Goal: Obtain resource: Download file/media

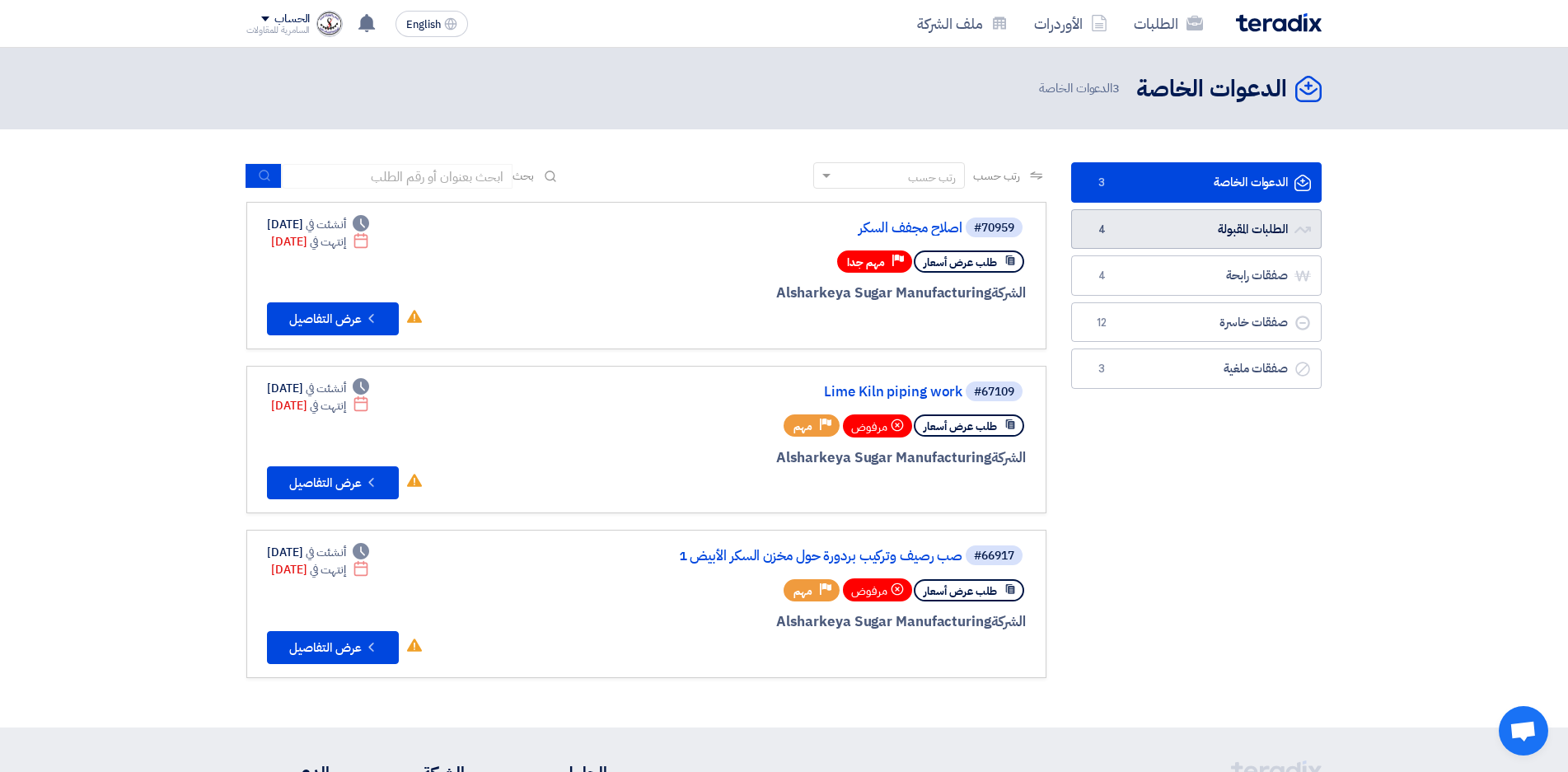
click at [1200, 235] on link "الطلبات المقبولة الطلبات المقبولة 4" at bounding box center [1197, 229] width 251 height 40
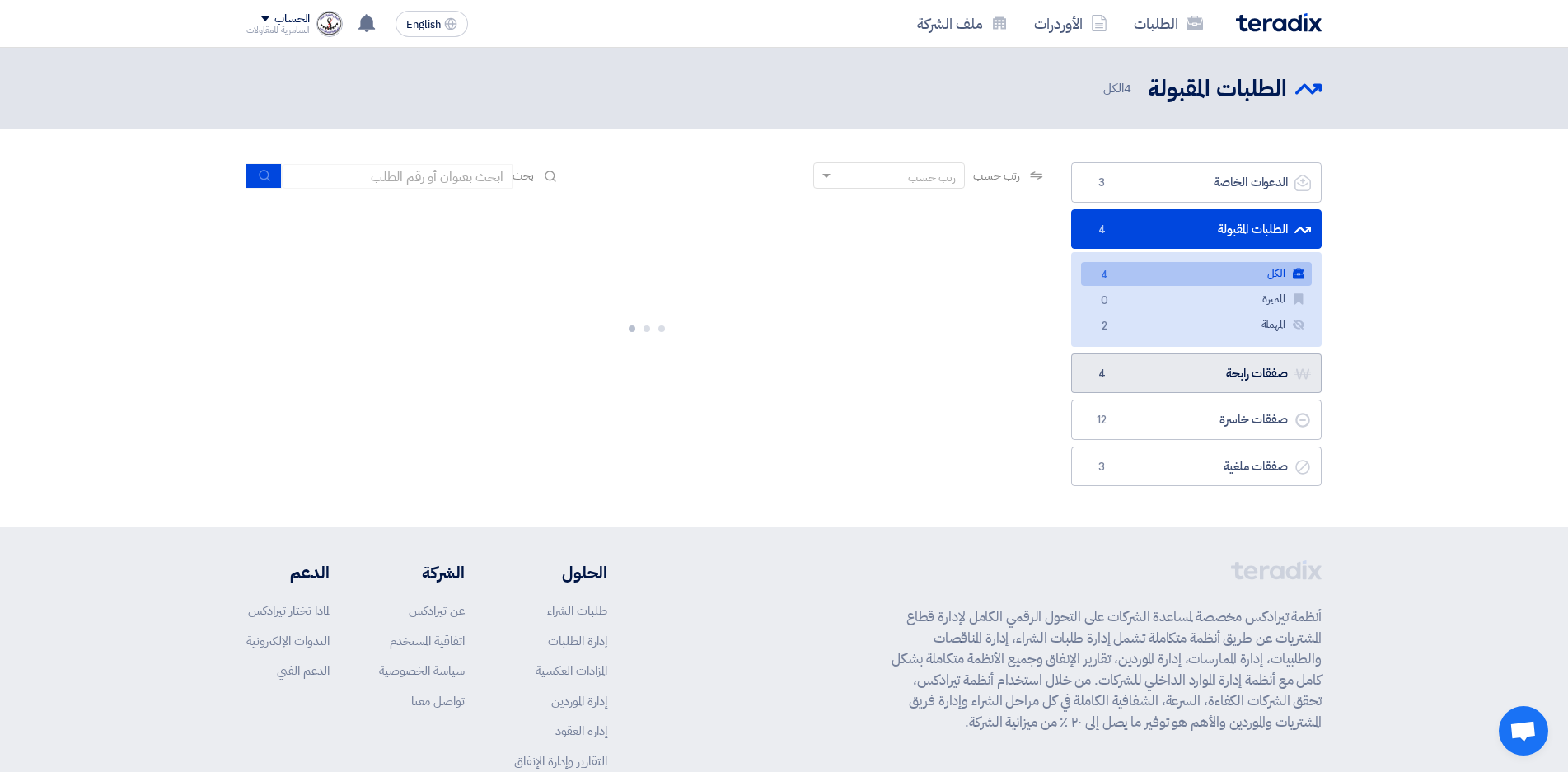
click at [1201, 375] on link "صفقات رابحة صفقات رابحة 4" at bounding box center [1197, 373] width 251 height 40
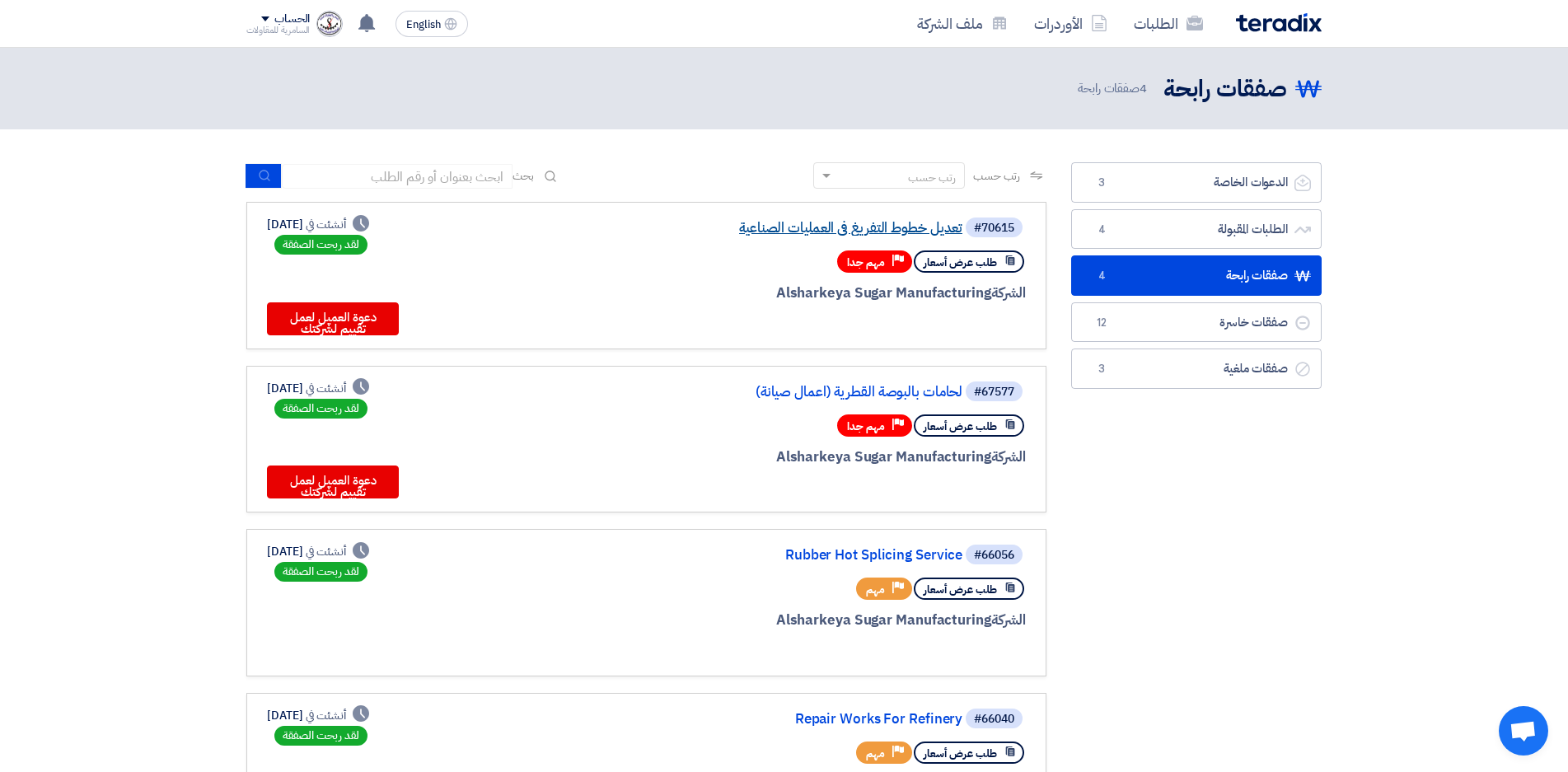
click at [815, 228] on link "تعديل خطوط التفريغ فى العمليات الصناعية" at bounding box center [798, 228] width 330 height 15
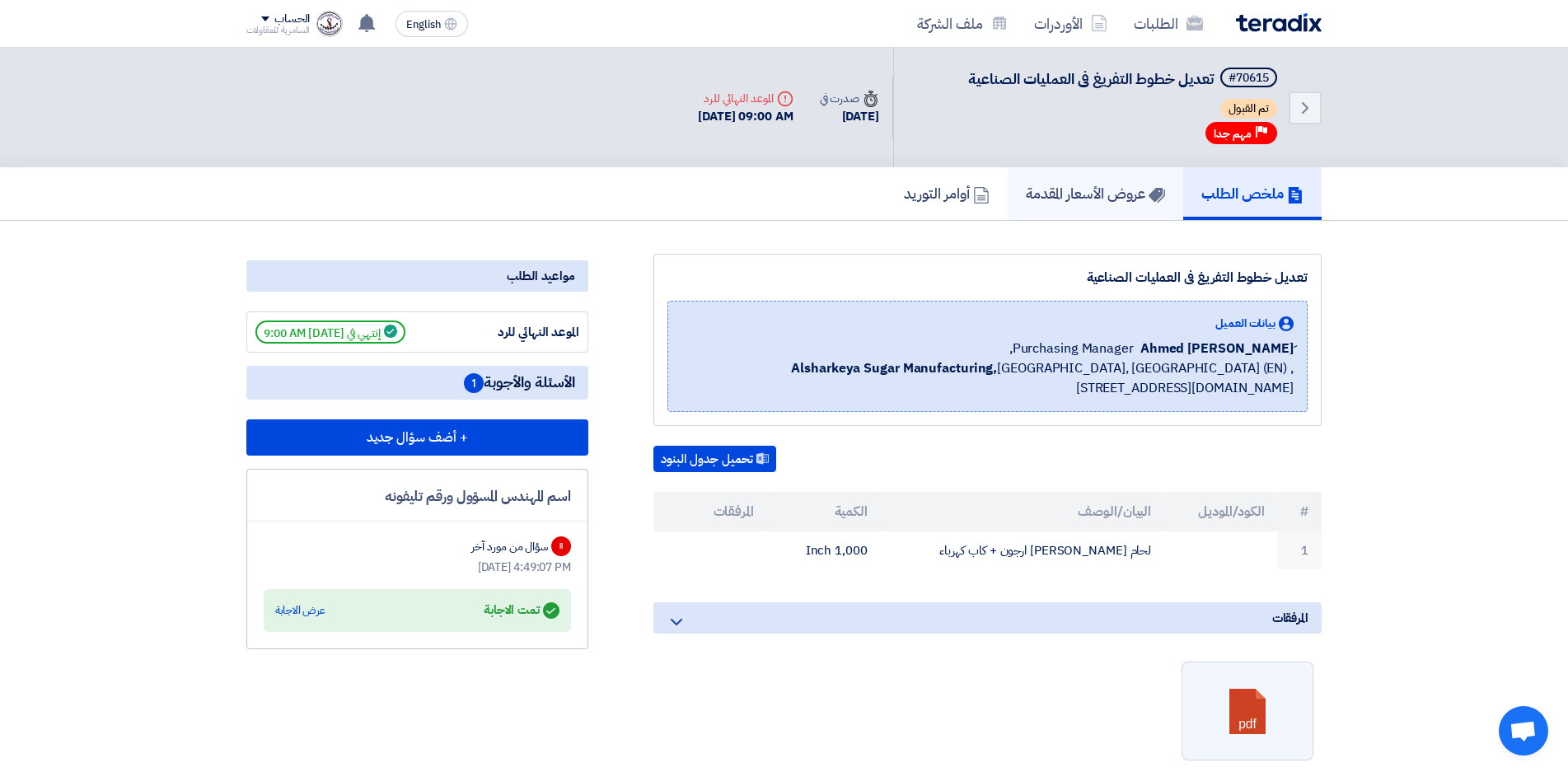
click at [1075, 198] on h5 "عروض الأسعار المقدمة" at bounding box center [1095, 193] width 139 height 19
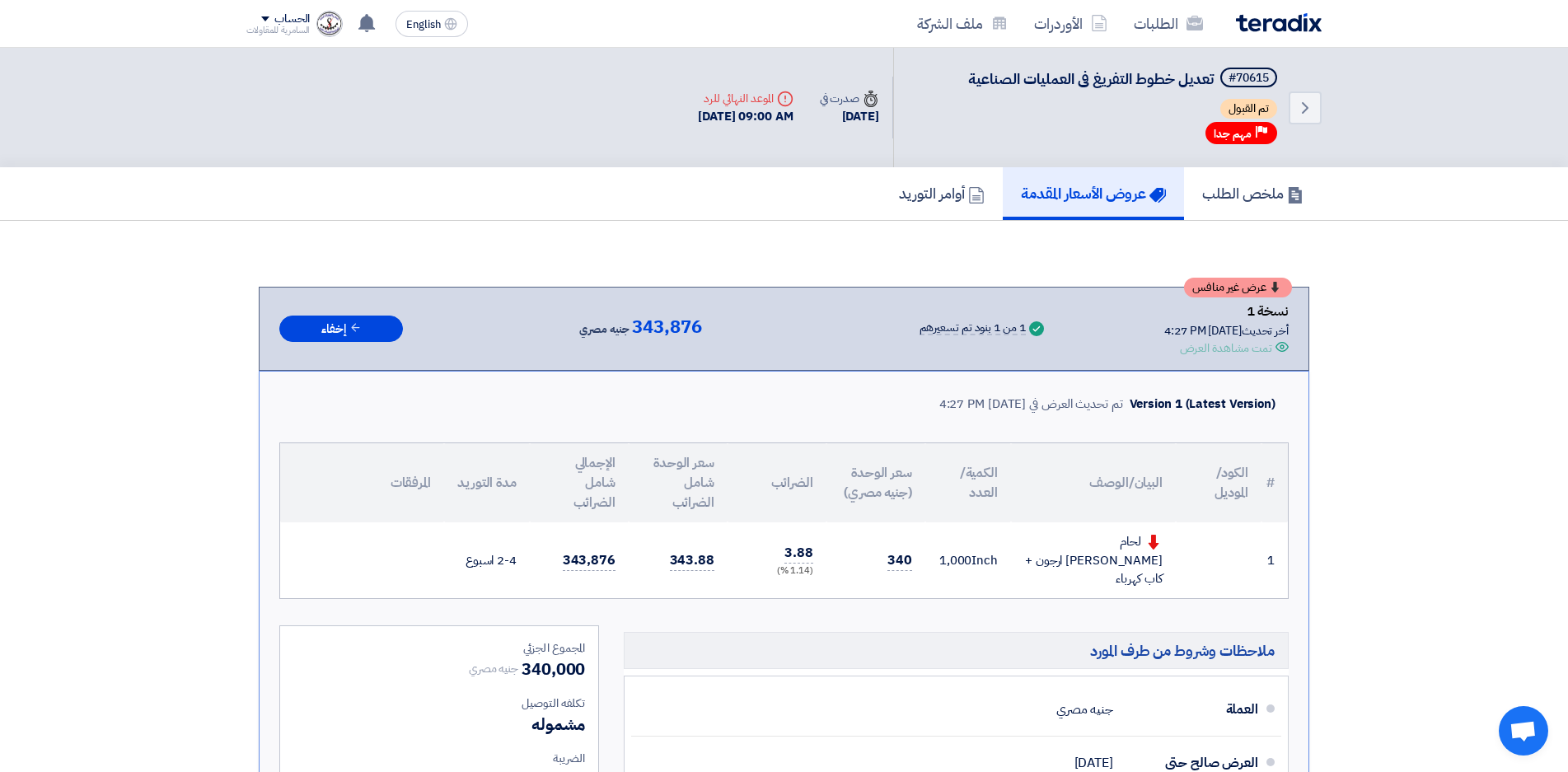
drag, startPoint x: 795, startPoint y: 562, endPoint x: 822, endPoint y: 562, distance: 27.0
click at [822, 562] on td "3.88 (1.14 %)" at bounding box center [777, 560] width 99 height 76
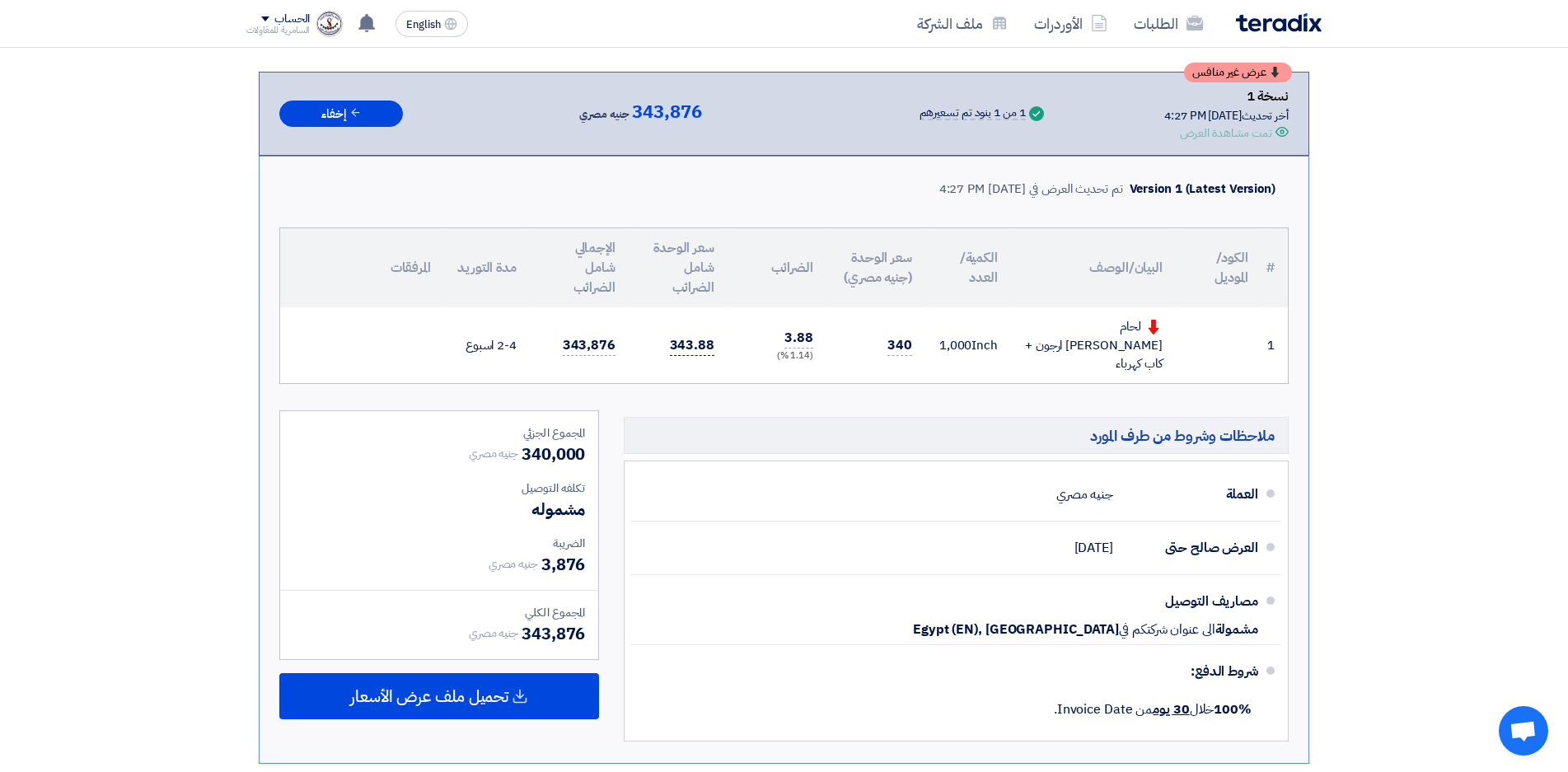
scroll to position [247, 0]
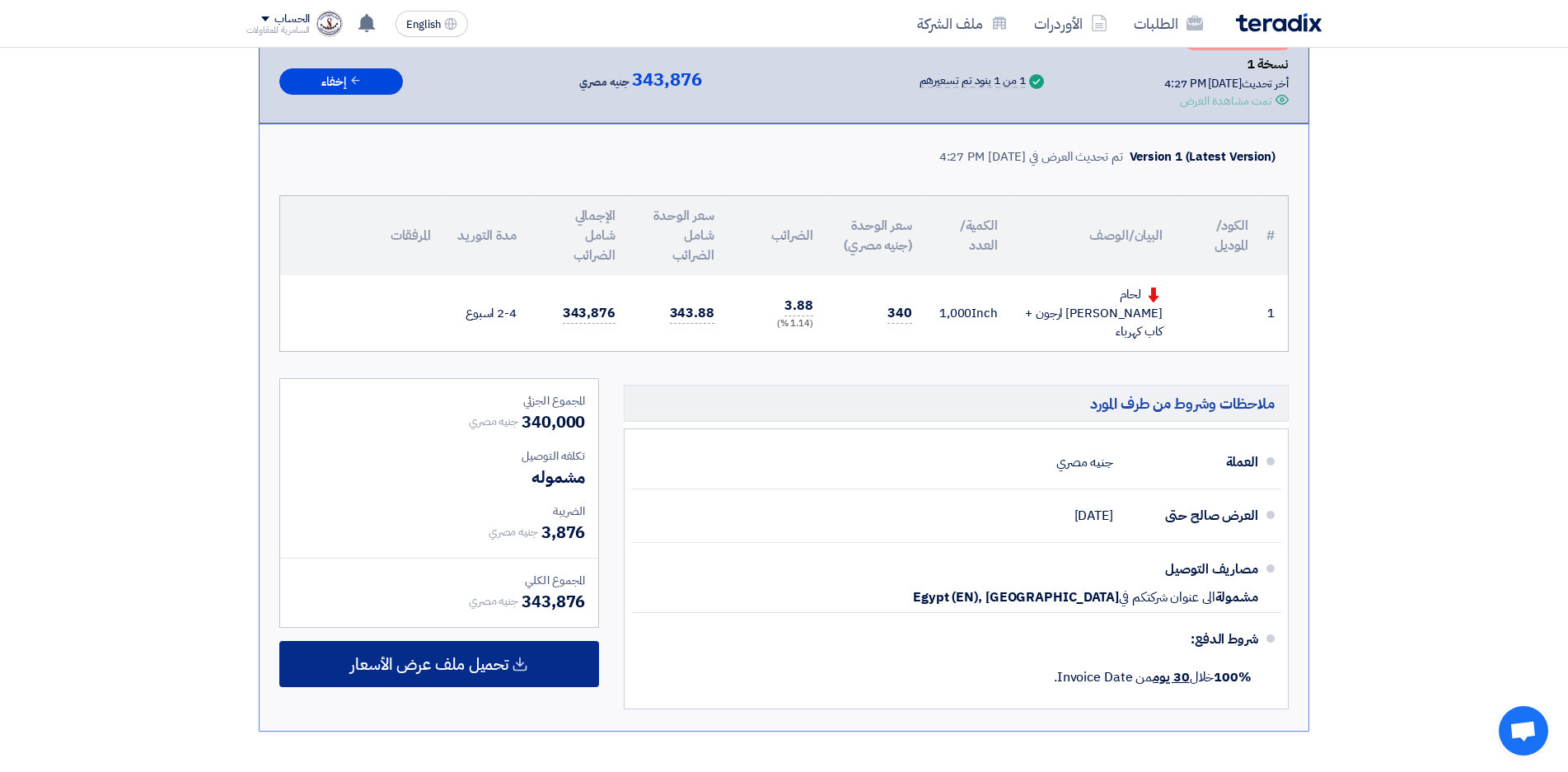
click at [483, 656] on span "تحميل ملف عرض الأسعار" at bounding box center [429, 664] width 158 height 15
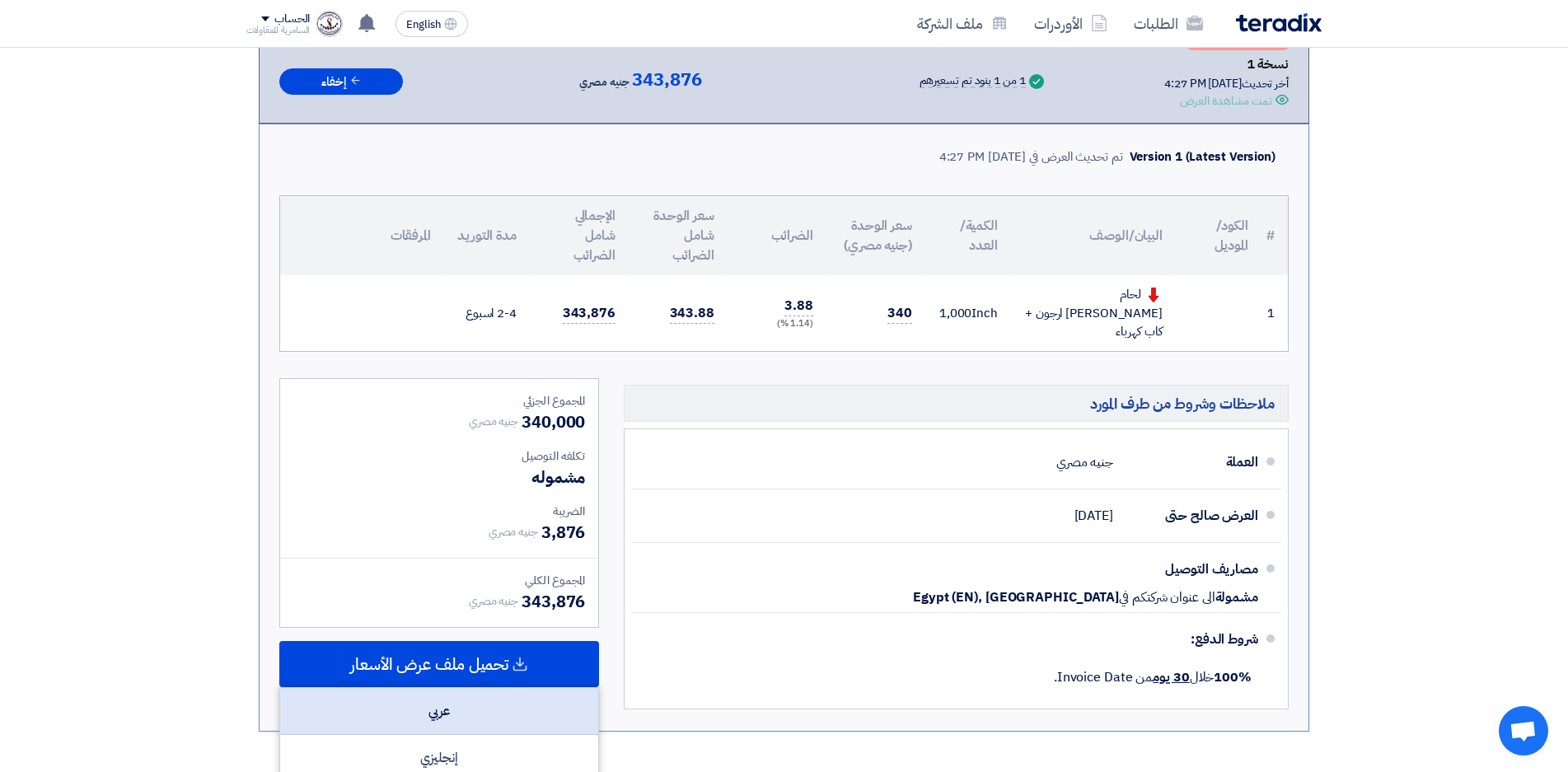
click at [485, 691] on div "عربي" at bounding box center [439, 711] width 318 height 47
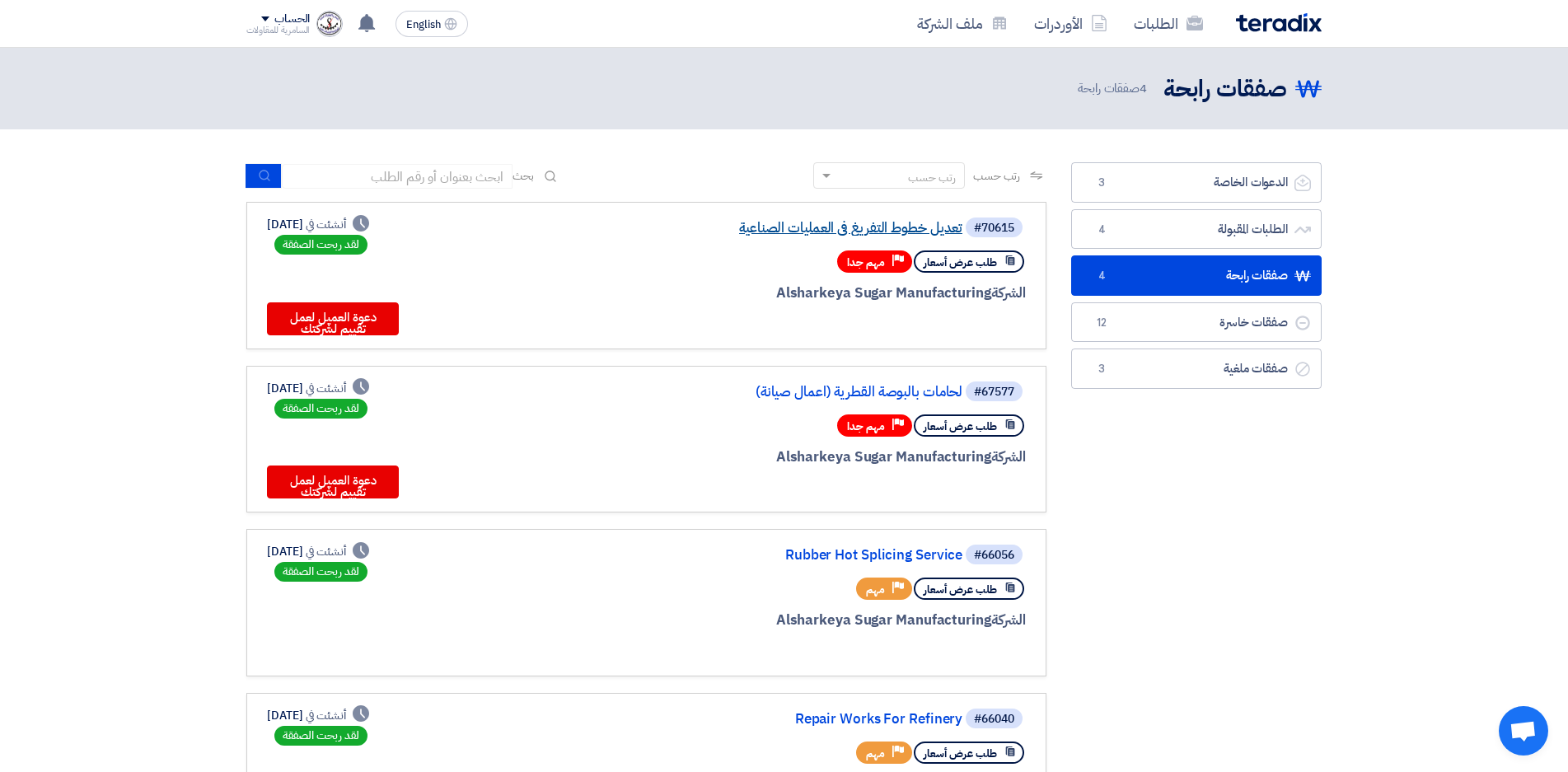
click at [911, 224] on link "تعديل خطوط التفريغ فى العمليات الصناعية" at bounding box center [798, 228] width 330 height 15
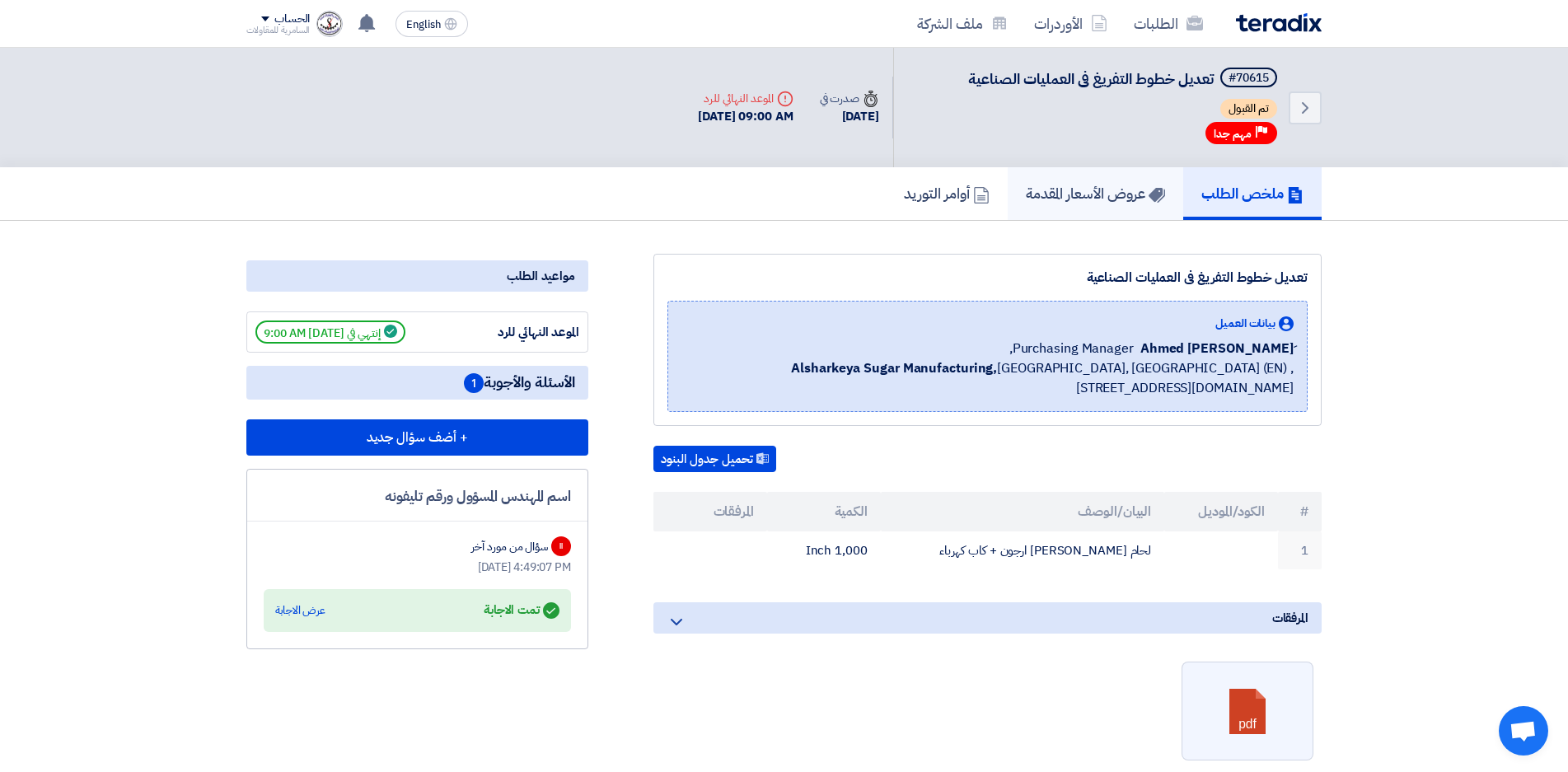
click at [1093, 193] on h5 "عروض الأسعار المقدمة" at bounding box center [1095, 193] width 139 height 19
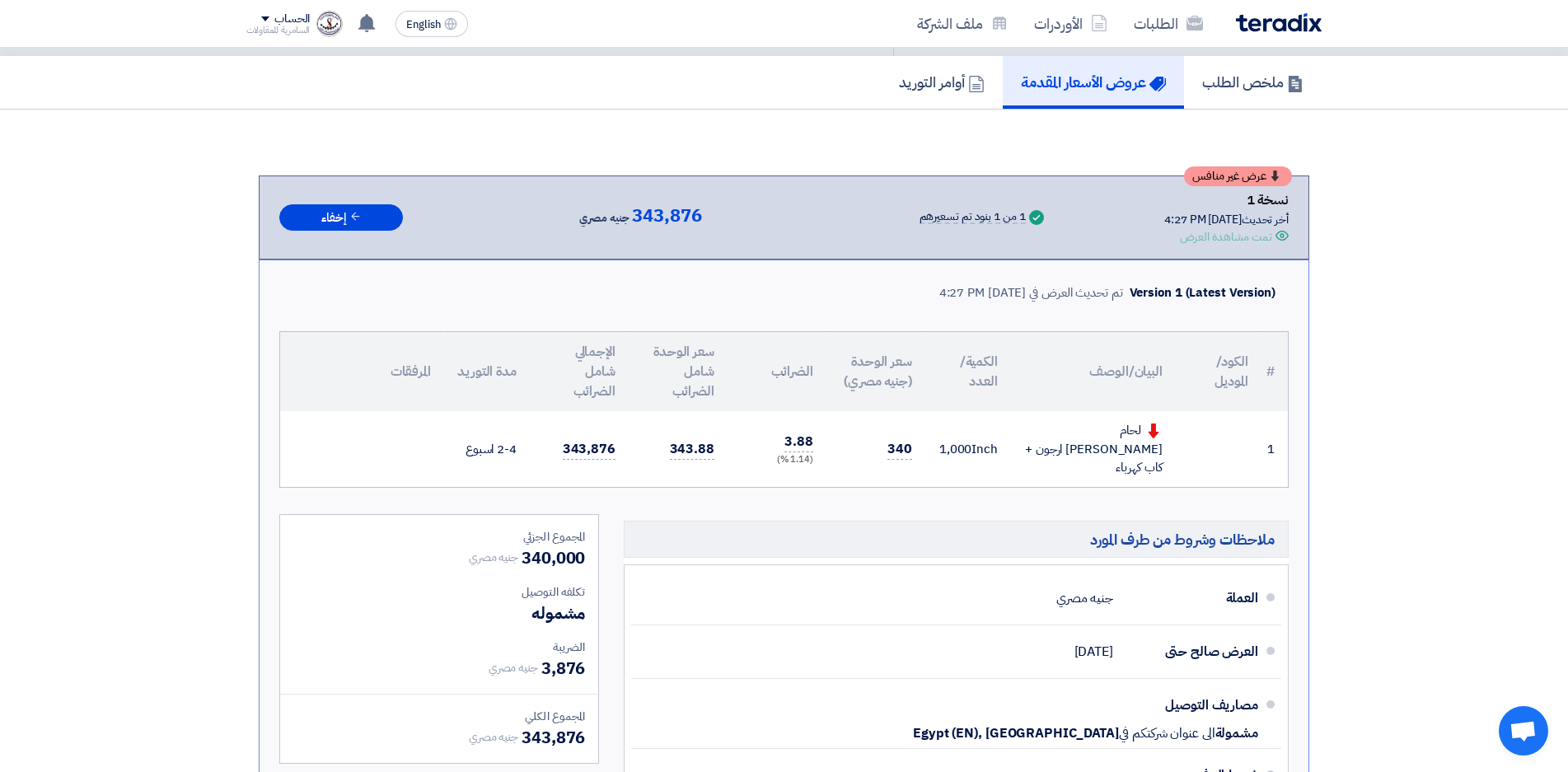
scroll to position [82, 0]
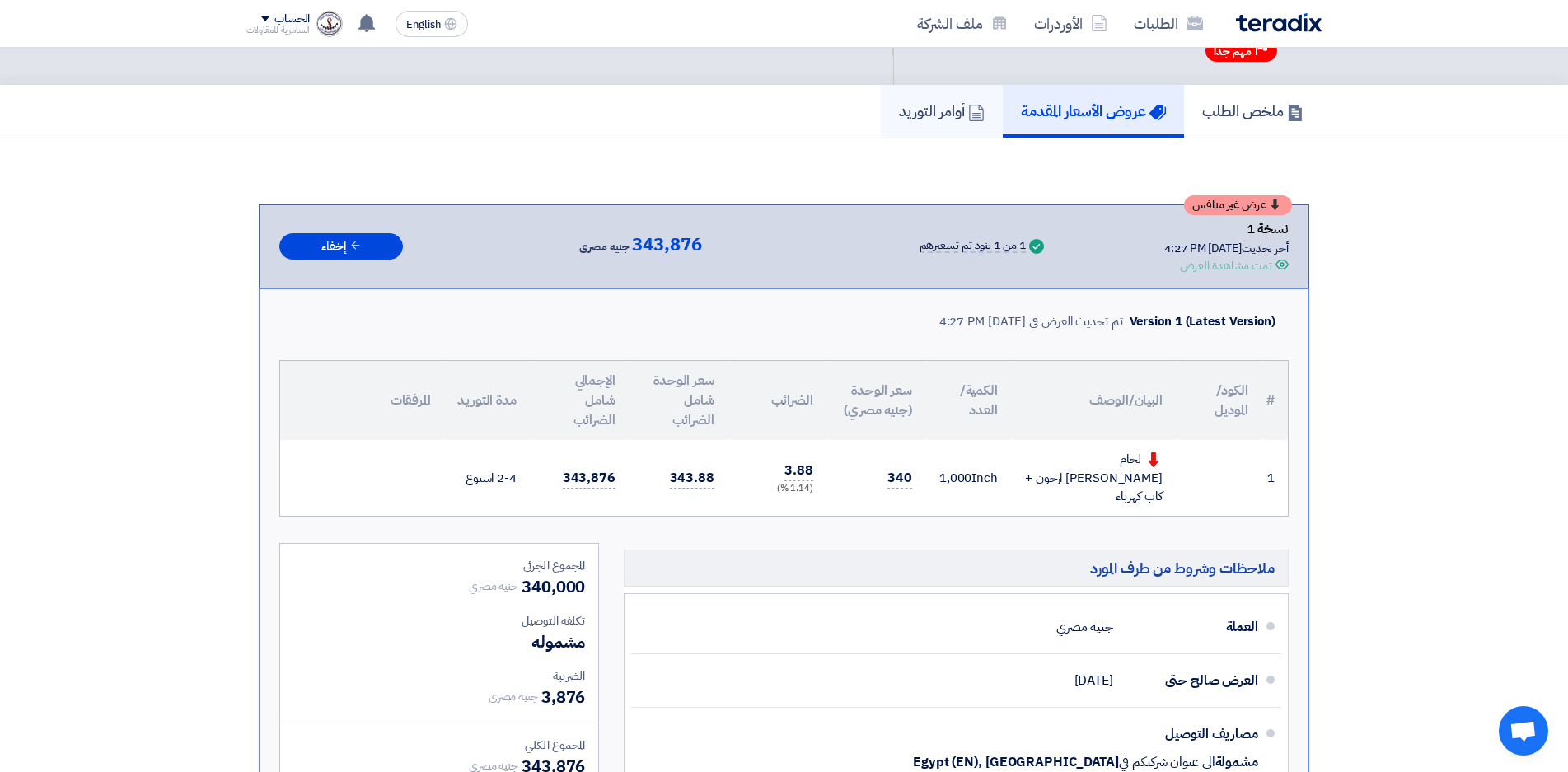
click at [927, 114] on h5 "أوامر التوريد" at bounding box center [942, 110] width 86 height 19
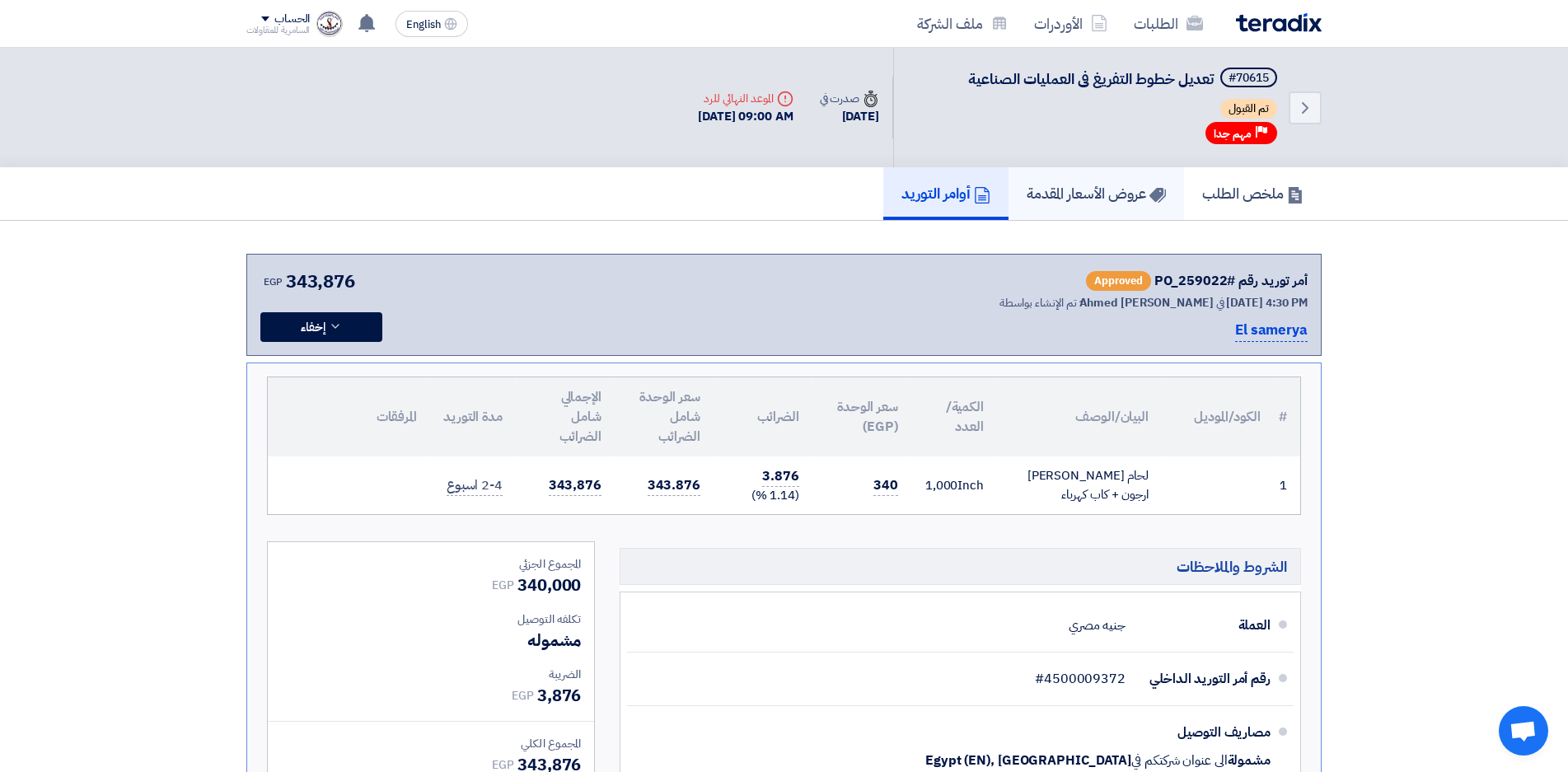
click at [1065, 193] on h5 "عروض الأسعار المقدمة" at bounding box center [1096, 193] width 139 height 19
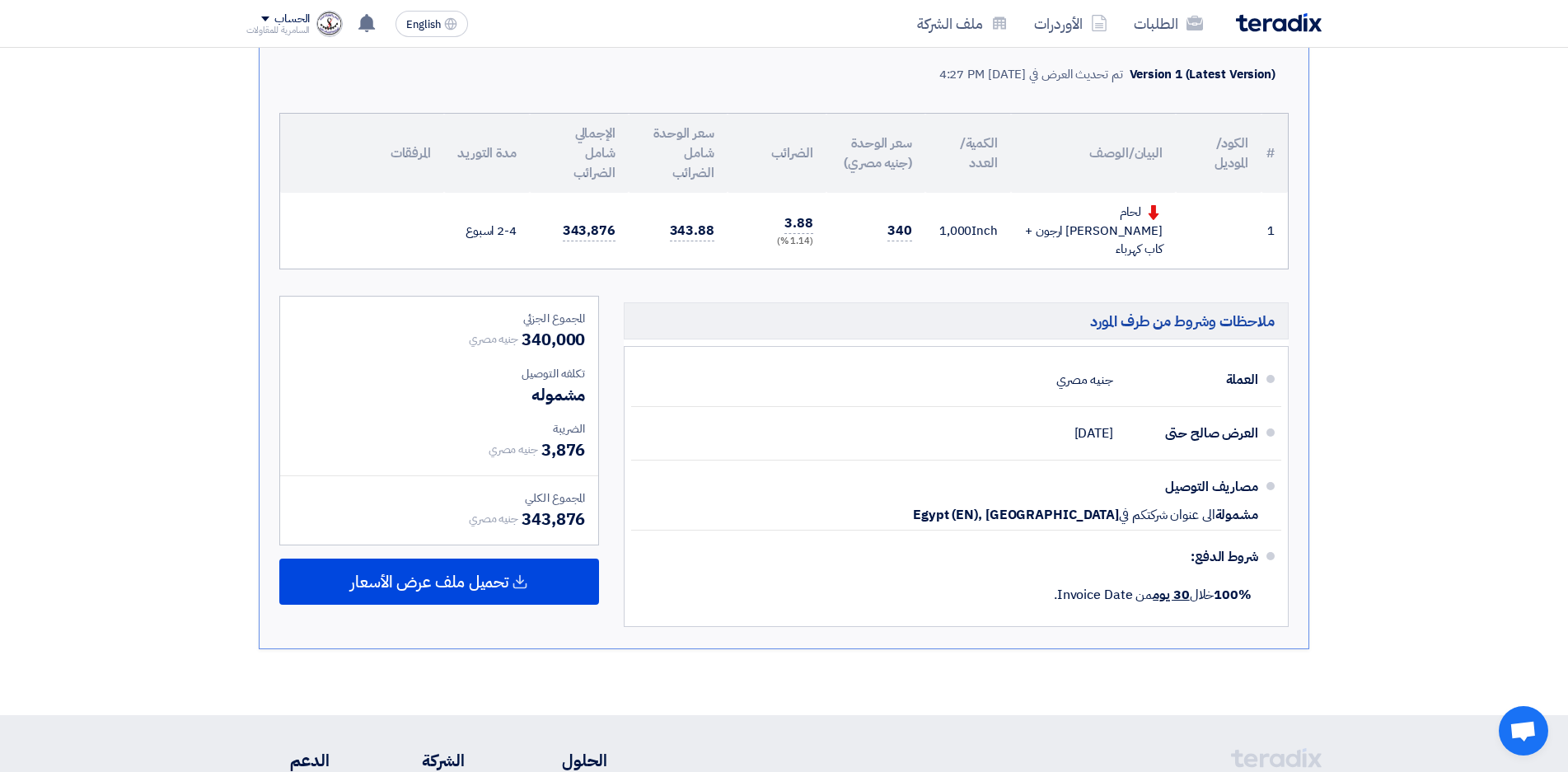
scroll to position [412, 0]
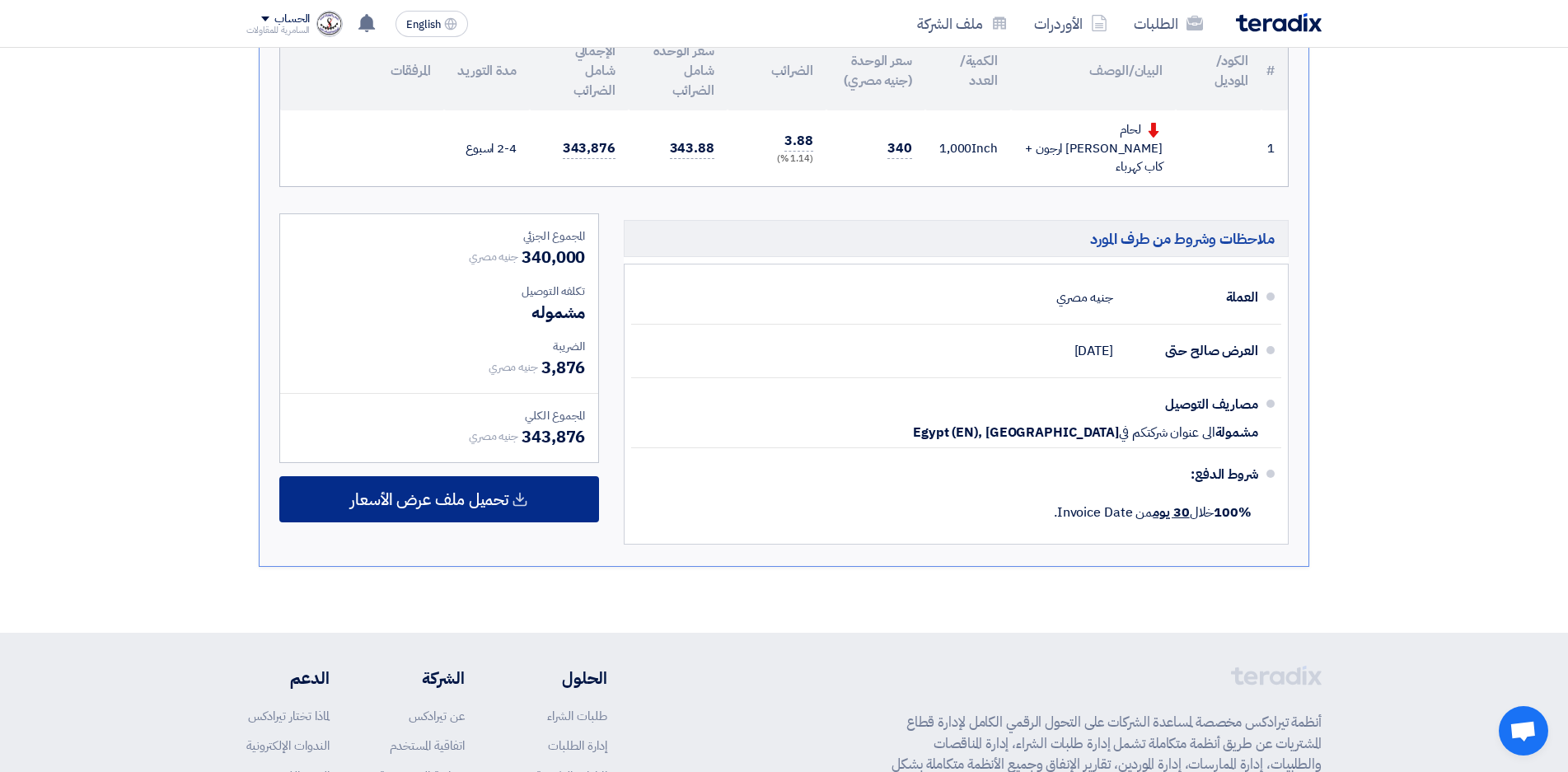
click at [509, 492] on span "تحميل ملف عرض الأسعار" at bounding box center [429, 499] width 158 height 15
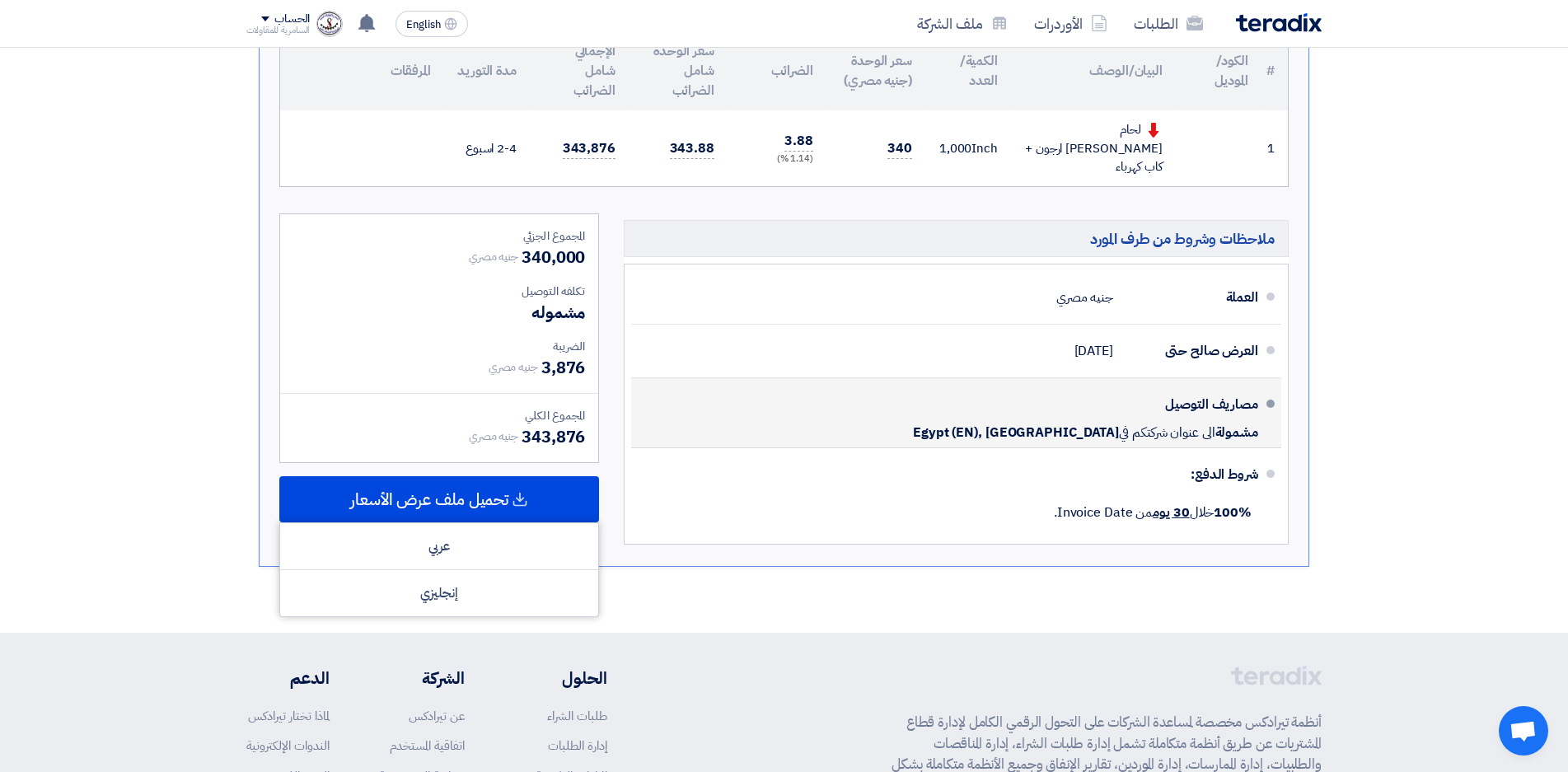
click at [755, 397] on div "مصاريف التوصيل مشمولة الى عنوان شركتكم في [GEOGRAPHIC_DATA] (EN), [GEOGRAPHIC_D…" at bounding box center [951, 413] width 614 height 56
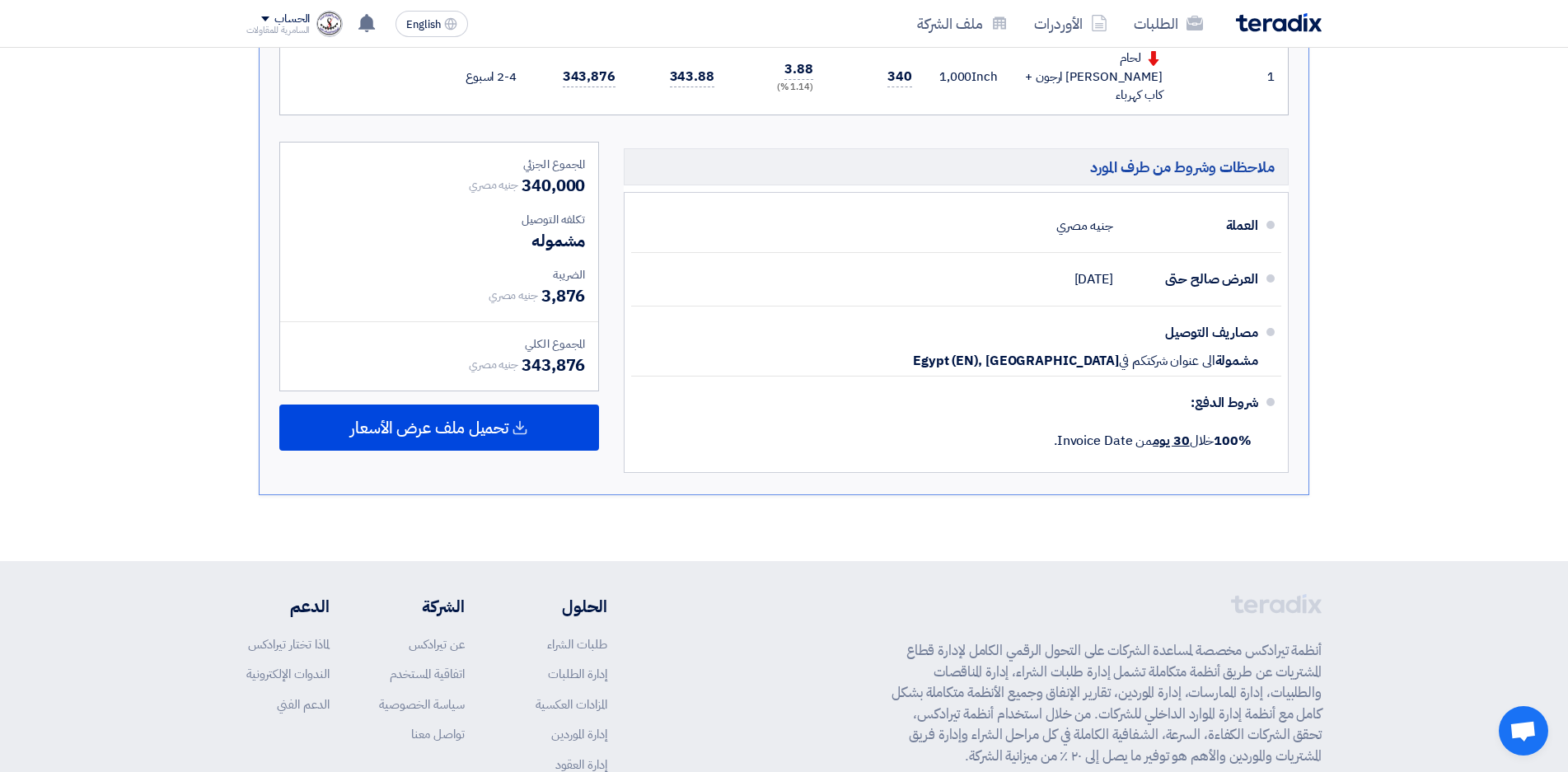
scroll to position [494, 0]
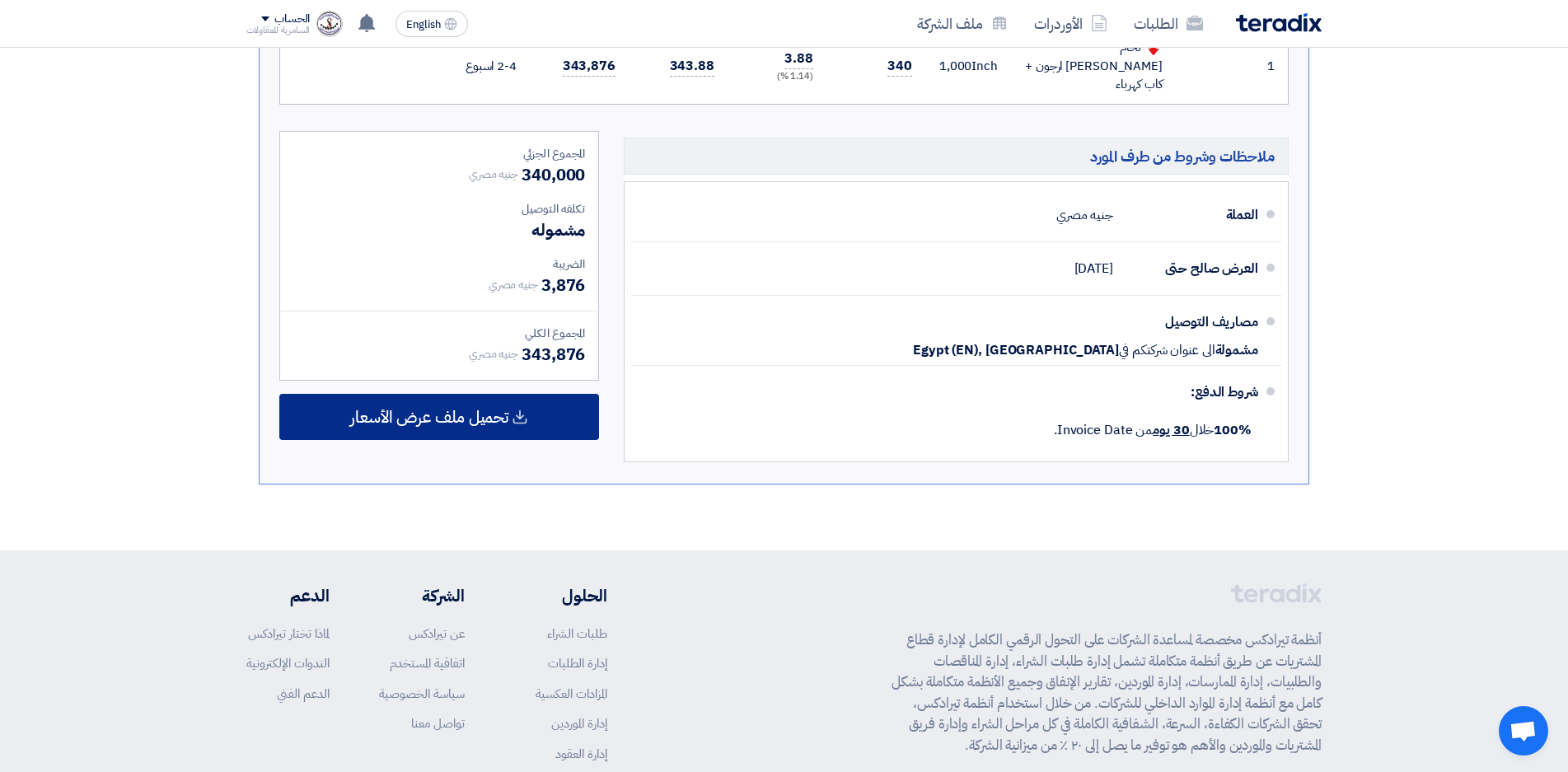
click at [465, 409] on span "تحميل ملف عرض الأسعار" at bounding box center [429, 417] width 158 height 15
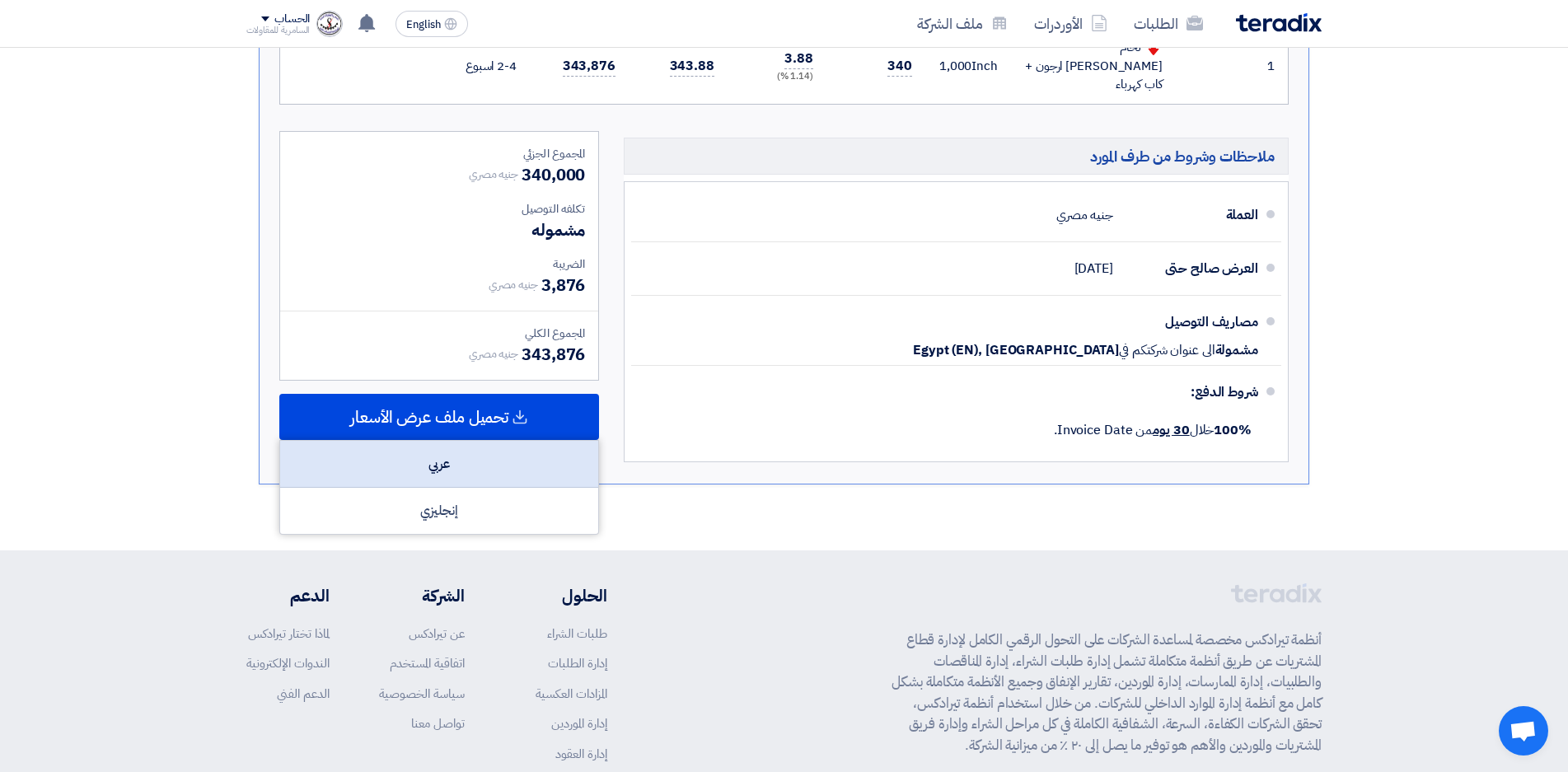
click at [468, 440] on div "عربي" at bounding box center [439, 464] width 318 height 47
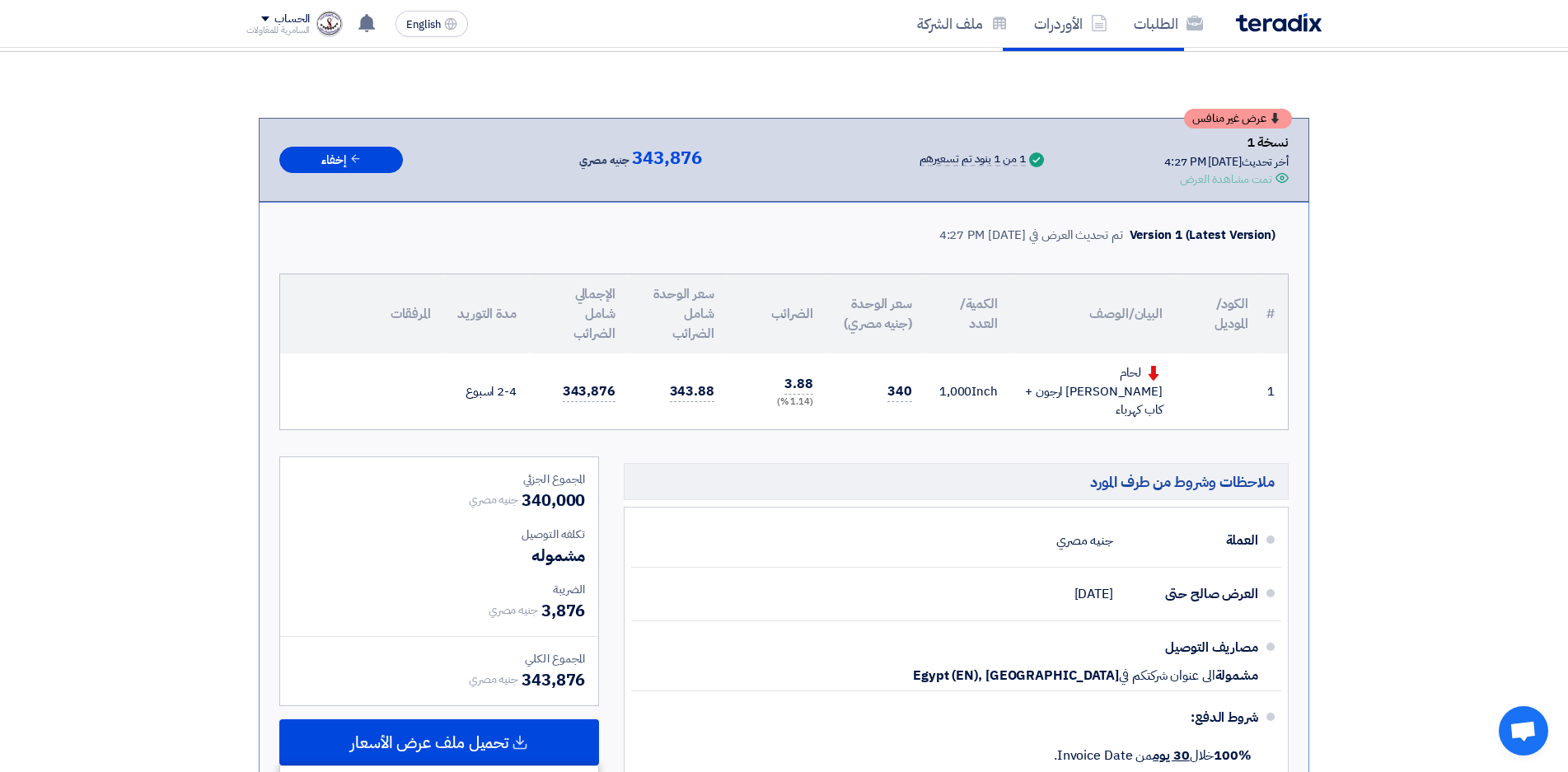
scroll to position [164, 0]
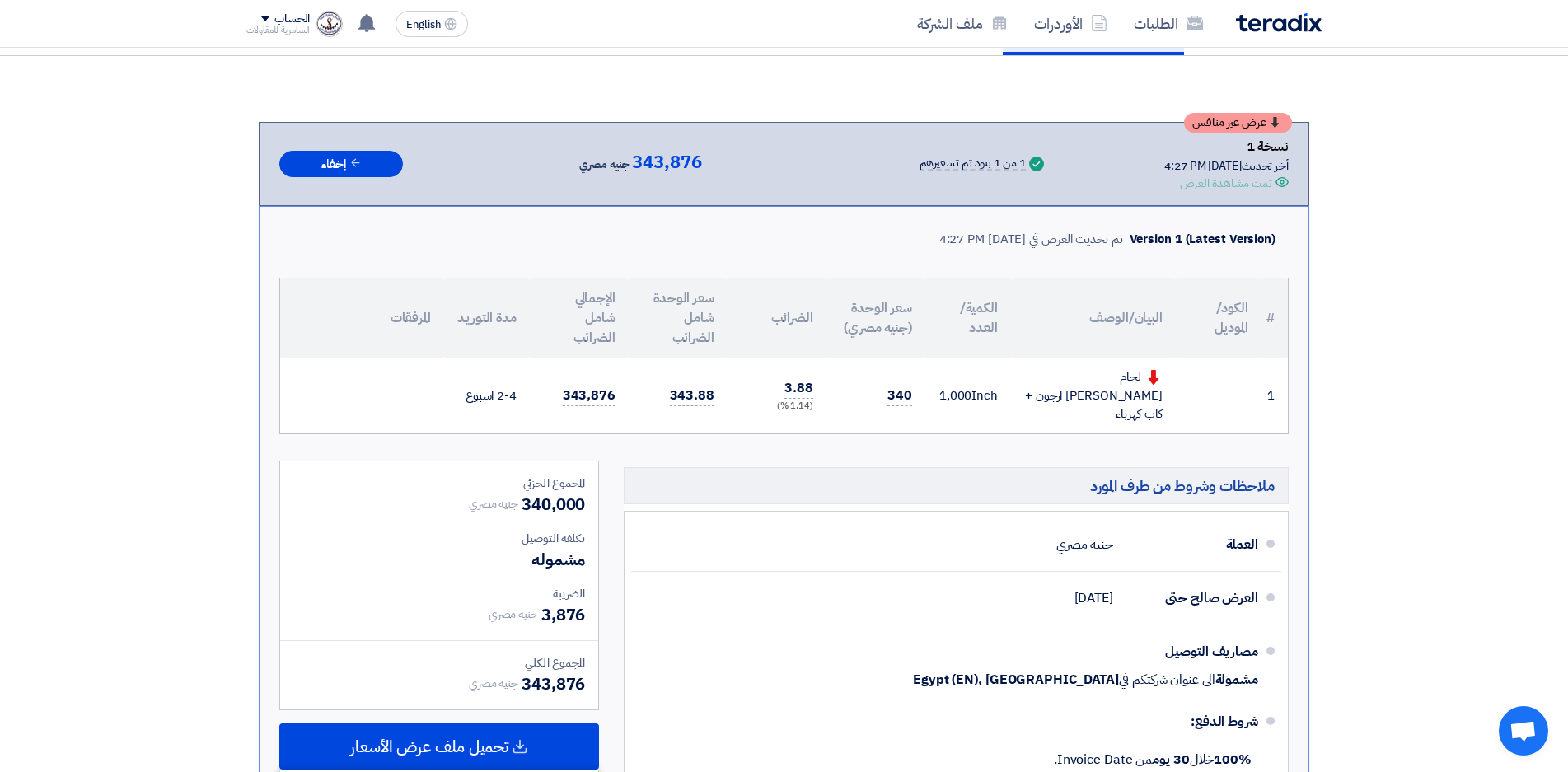
click at [796, 399] on div "(1.14 %)" at bounding box center [777, 406] width 73 height 14
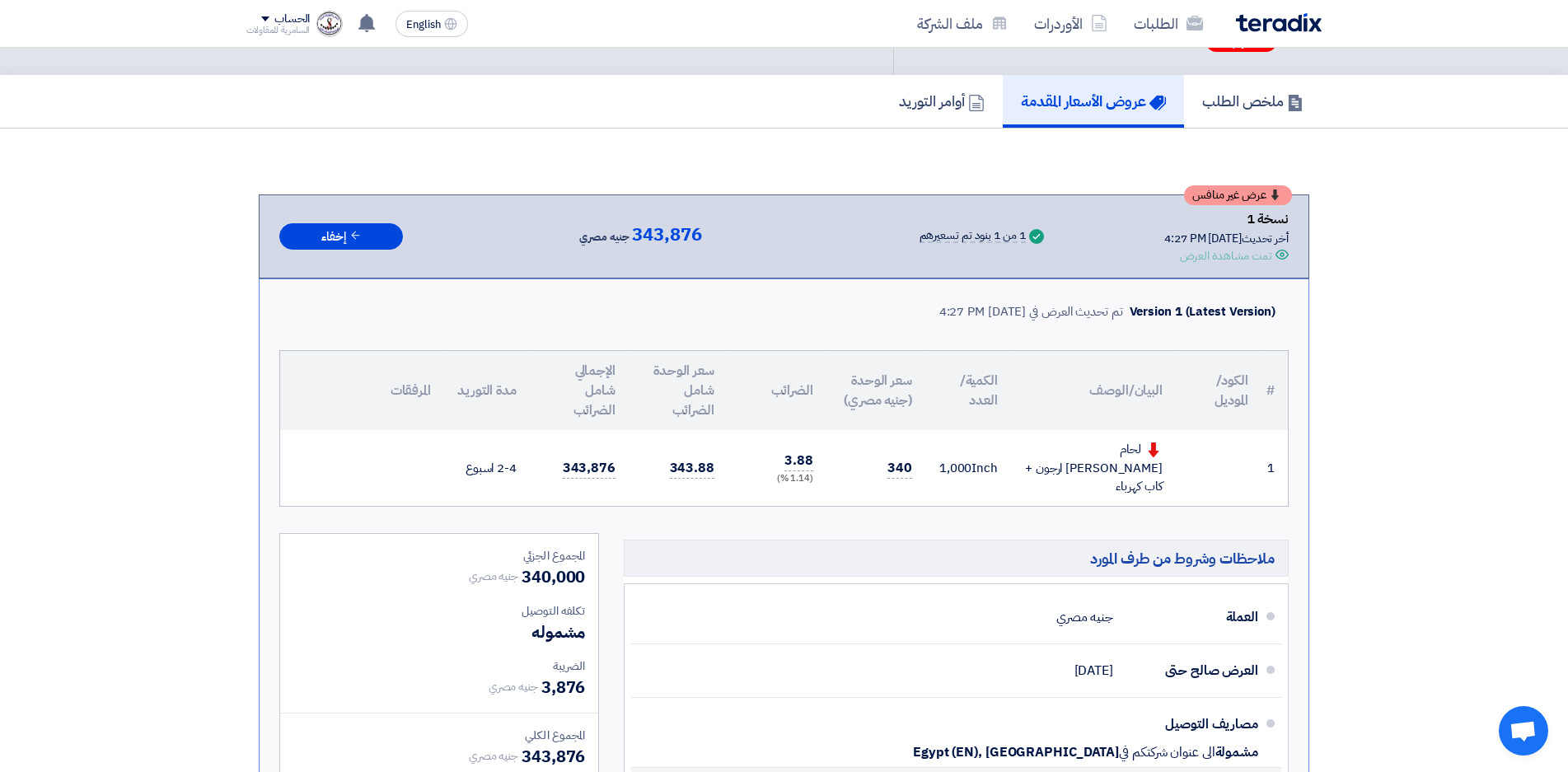
scroll to position [0, 0]
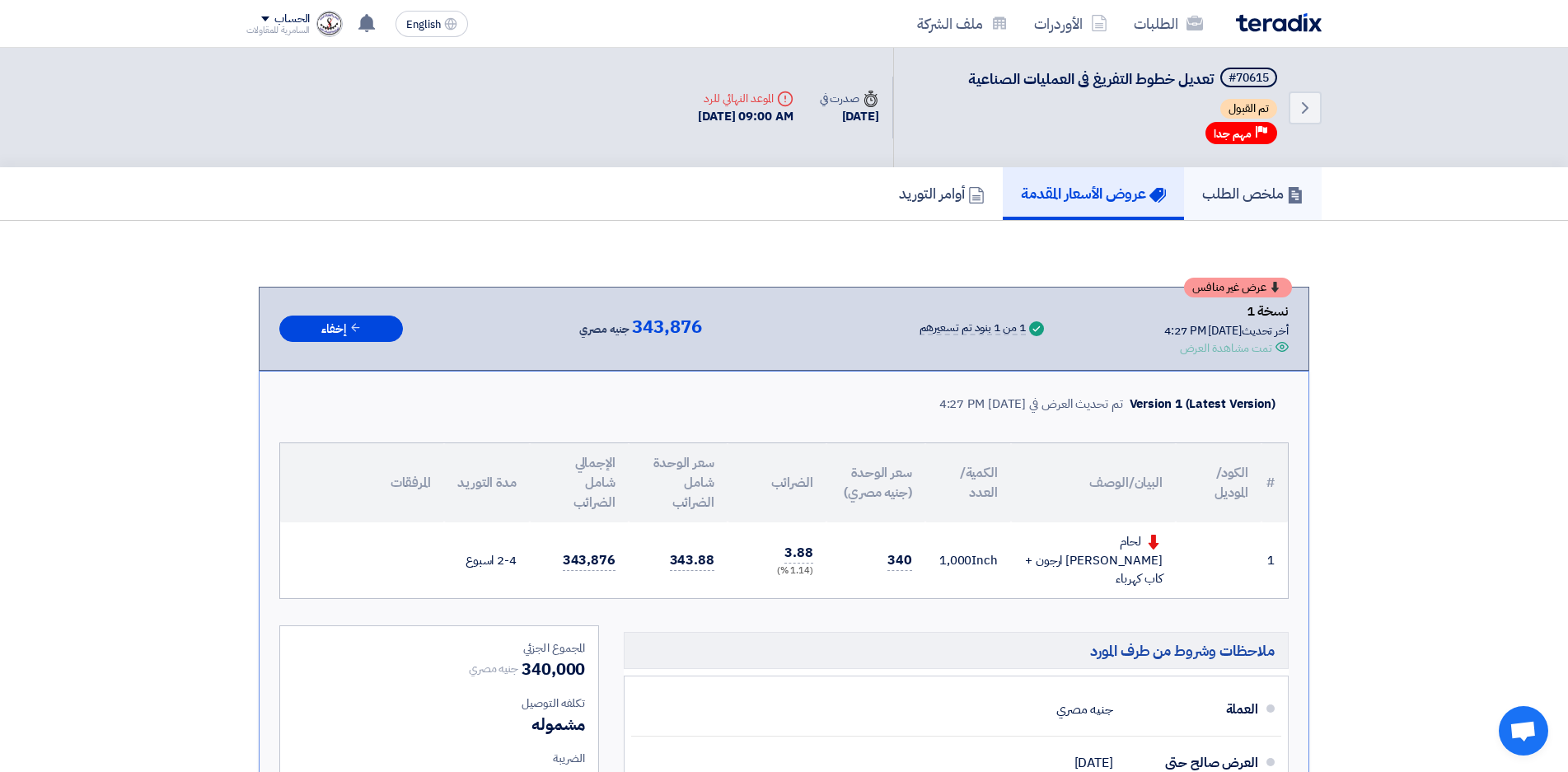
click at [1246, 193] on h5 "ملخص الطلب" at bounding box center [1253, 193] width 101 height 19
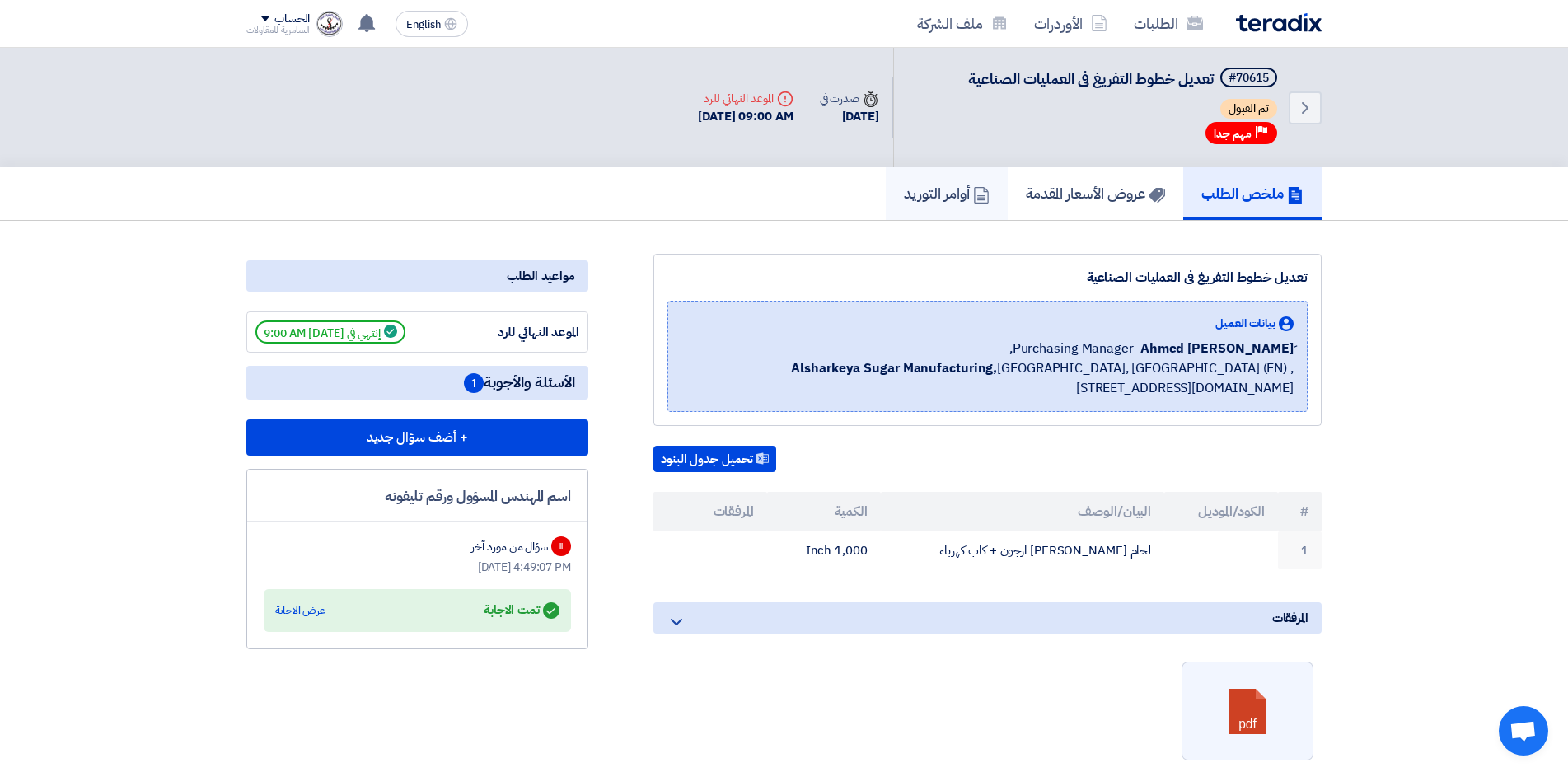
click at [932, 201] on h5 "أوامر التوريد" at bounding box center [947, 193] width 86 height 19
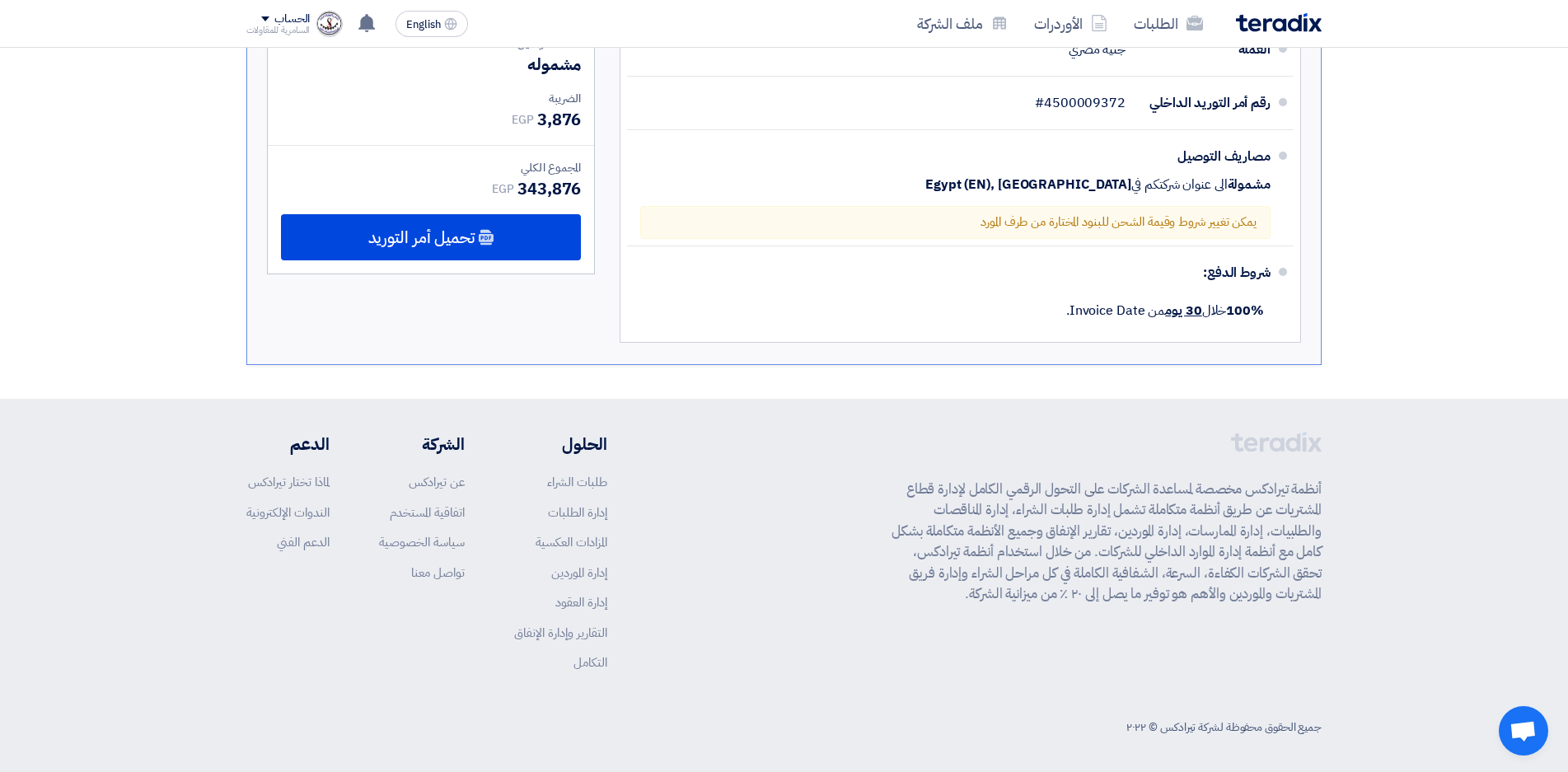
scroll to position [577, 0]
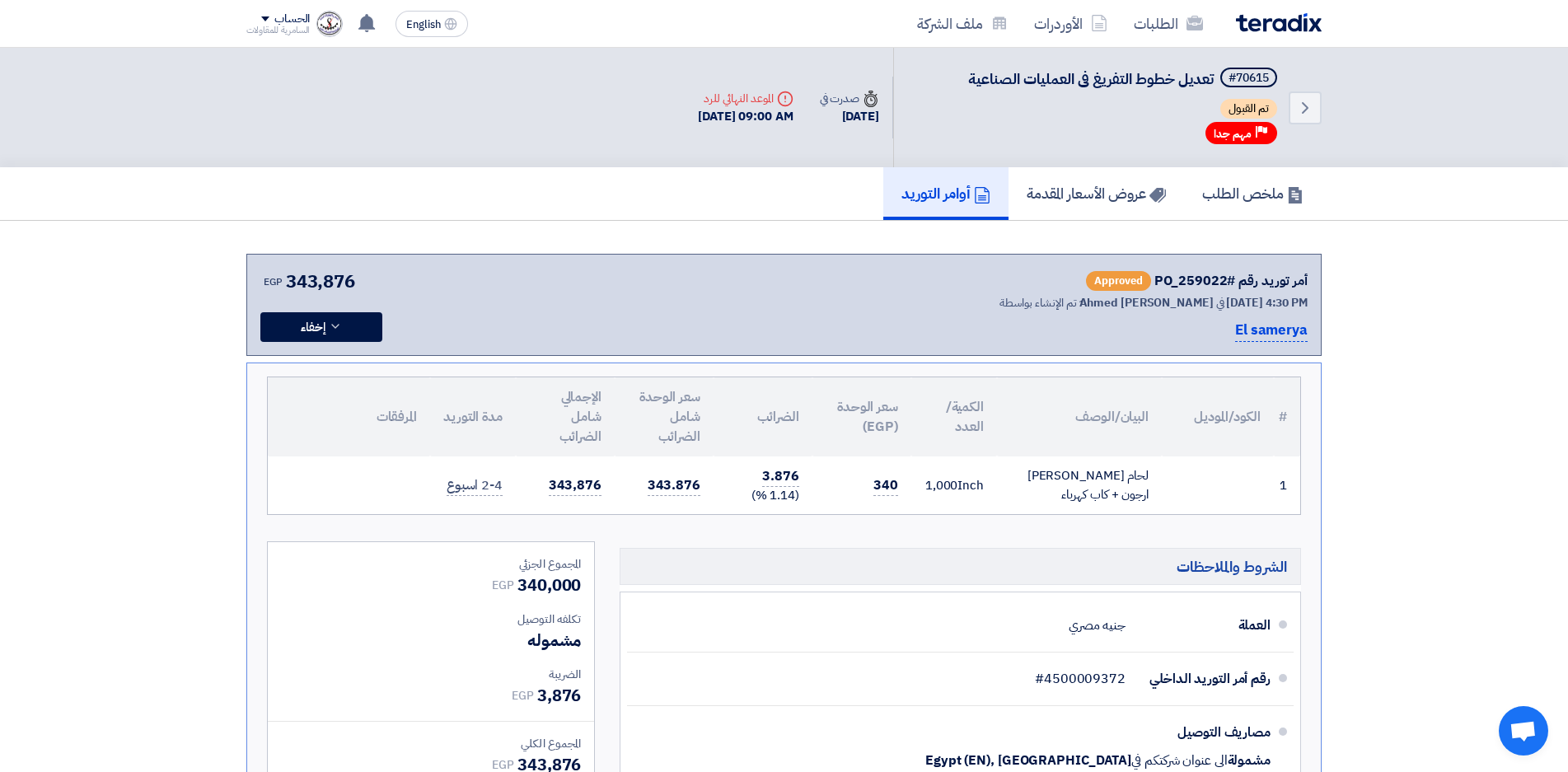
scroll to position [82, 0]
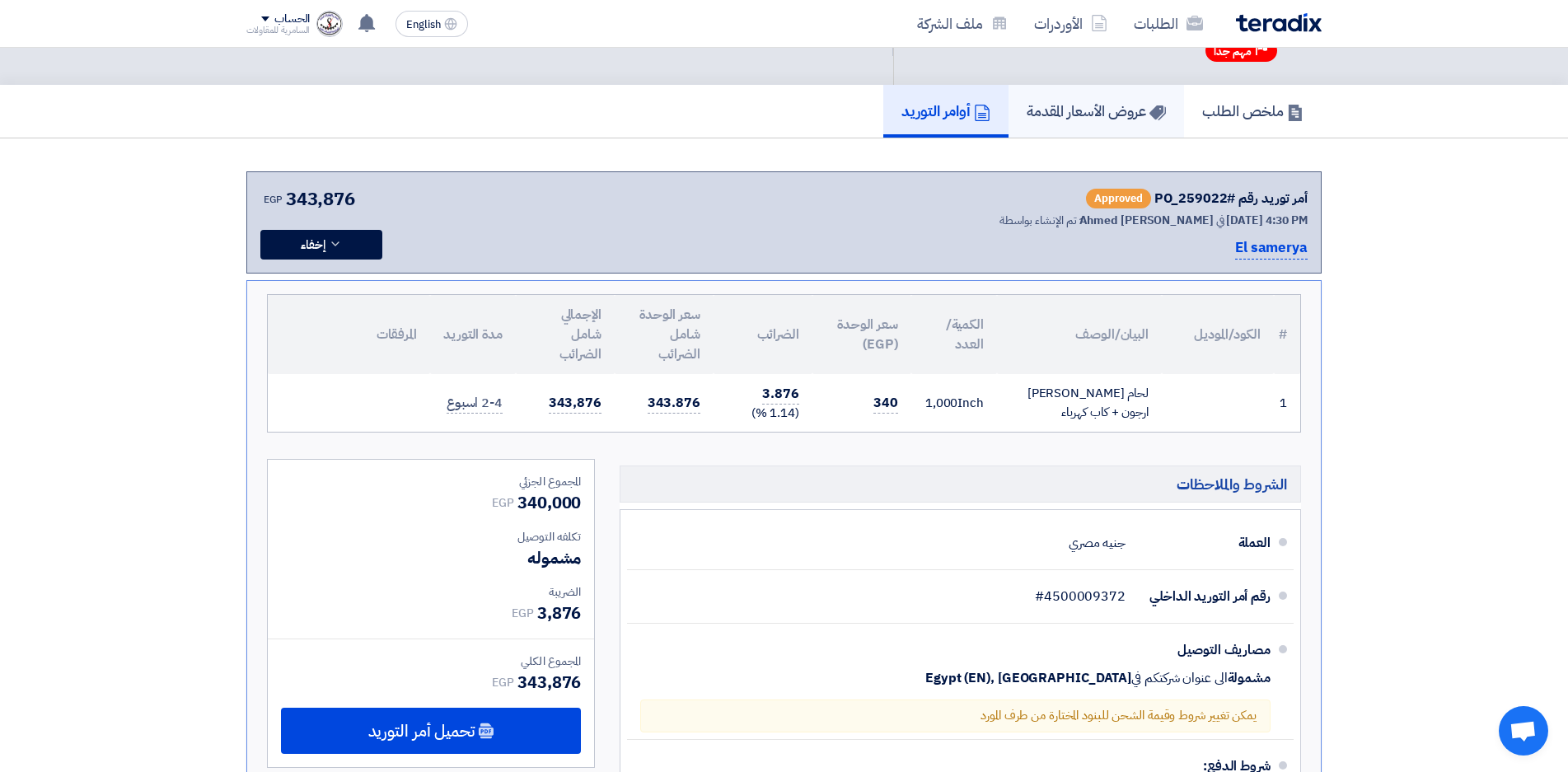
click at [1076, 111] on h5 "عروض الأسعار المقدمة" at bounding box center [1096, 110] width 139 height 19
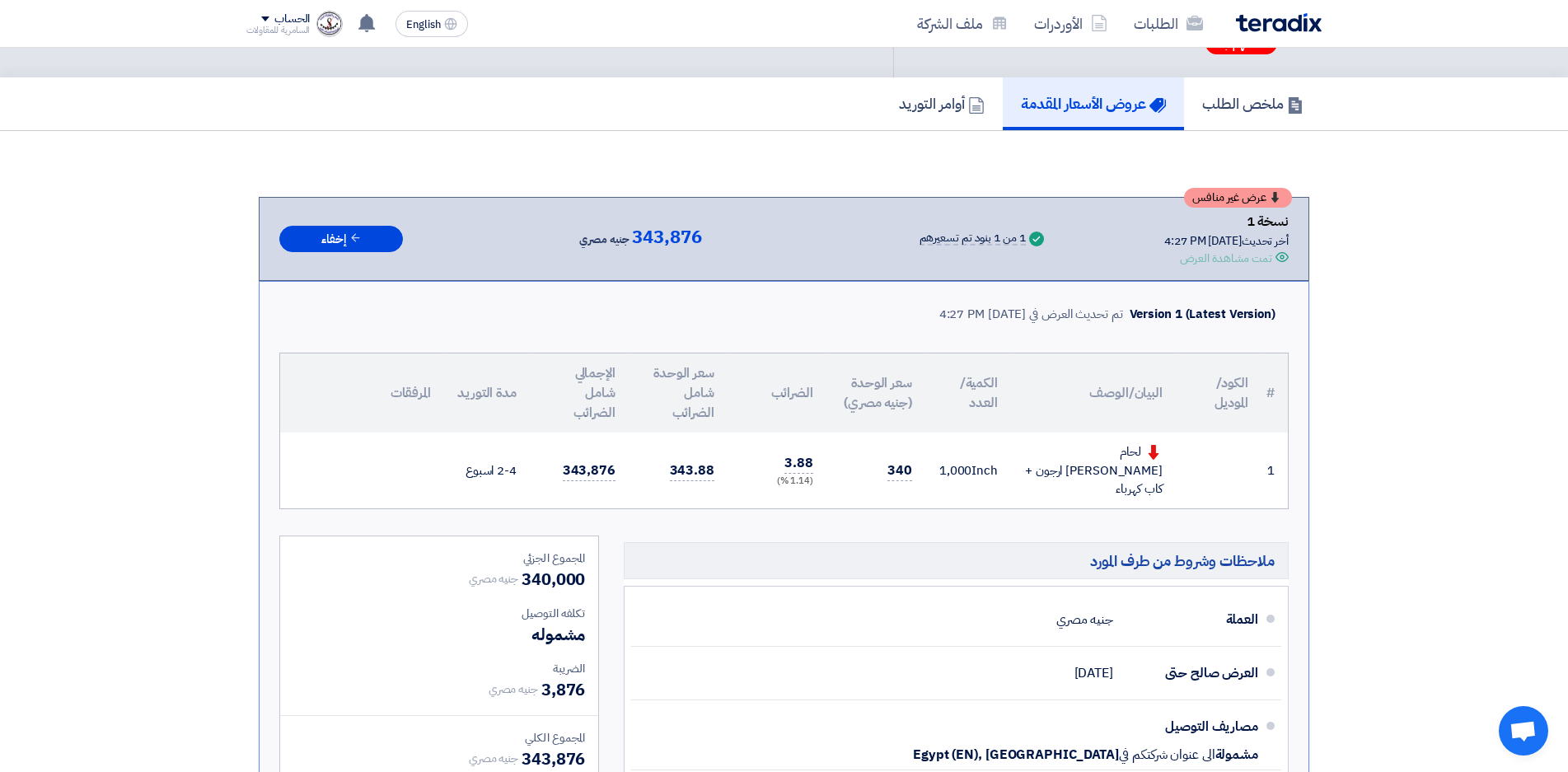
scroll to position [82, 0]
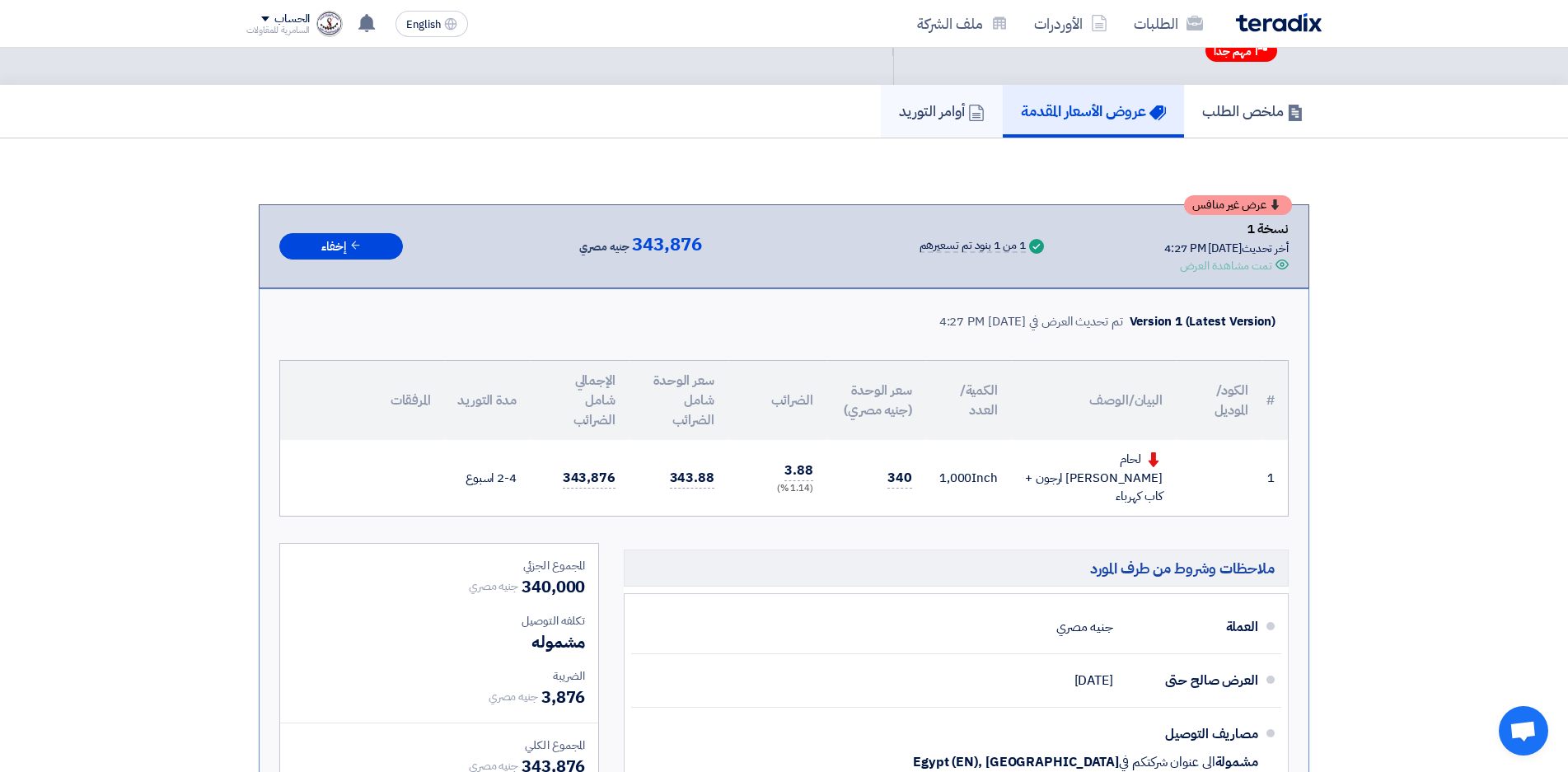
click at [931, 121] on h5 "أوامر التوريد" at bounding box center [942, 110] width 86 height 19
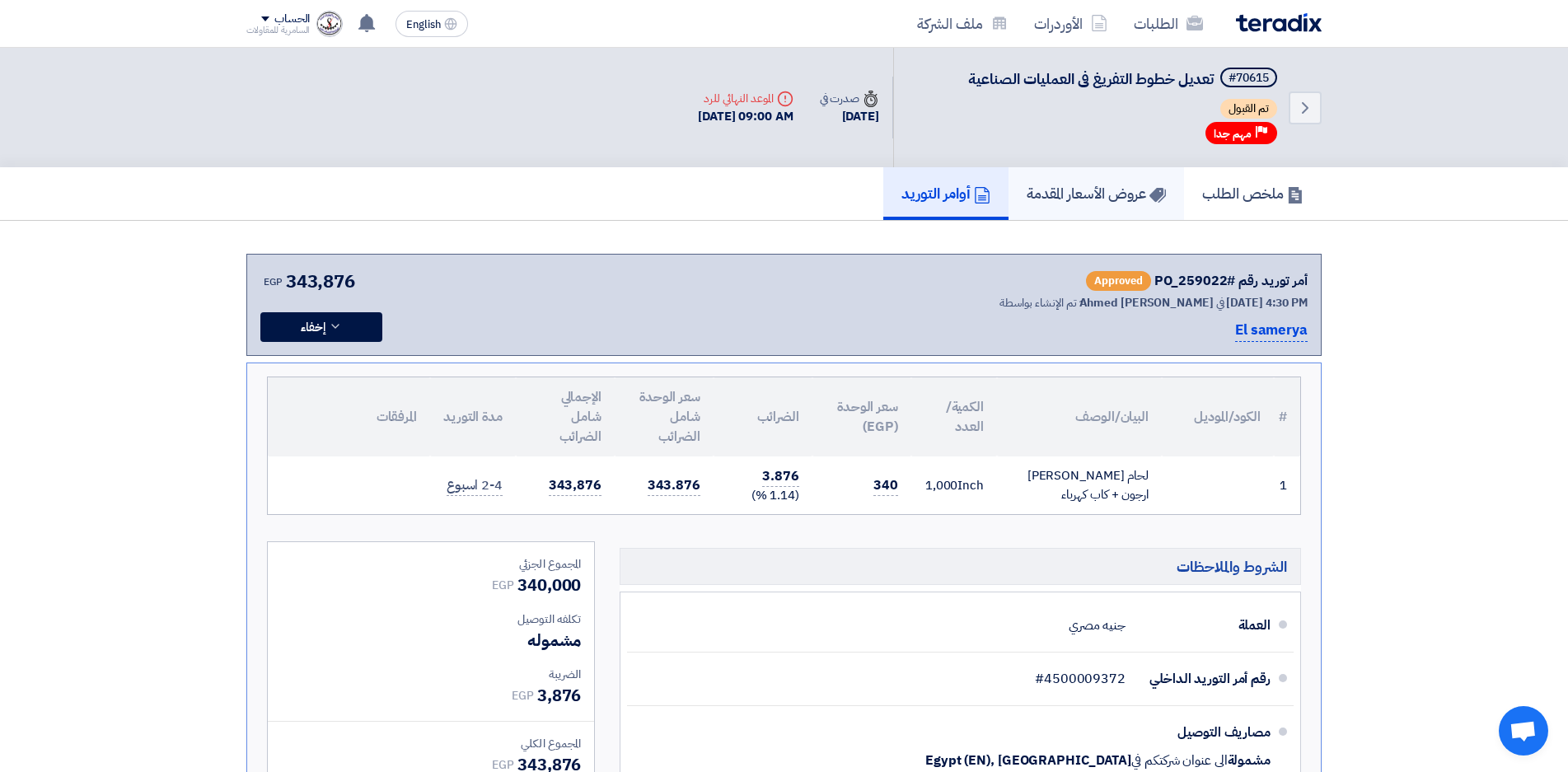
click at [1122, 199] on h5 "عروض الأسعار المقدمة" at bounding box center [1096, 193] width 139 height 19
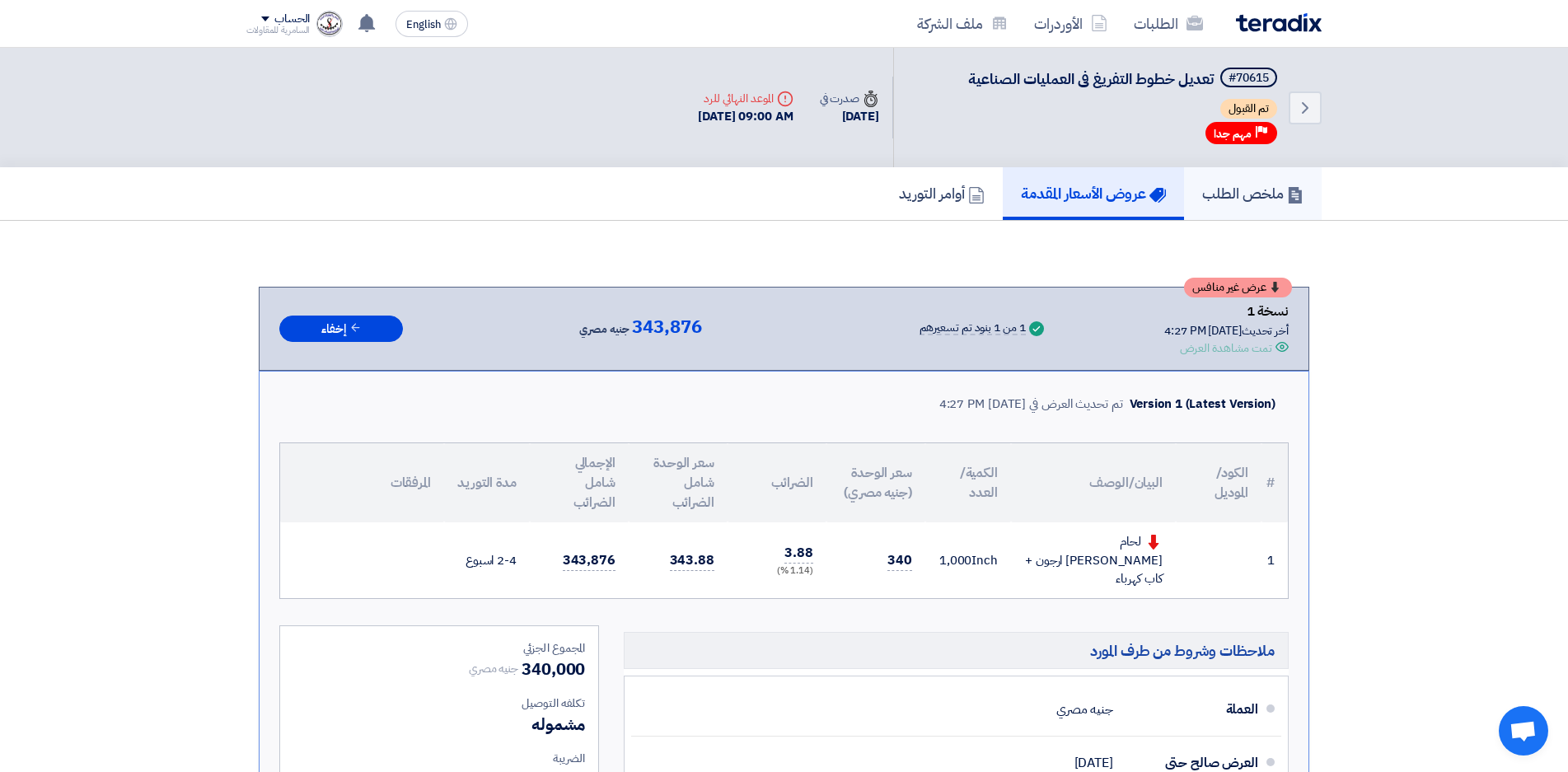
click at [1262, 198] on h5 "ملخص الطلب" at bounding box center [1253, 193] width 101 height 19
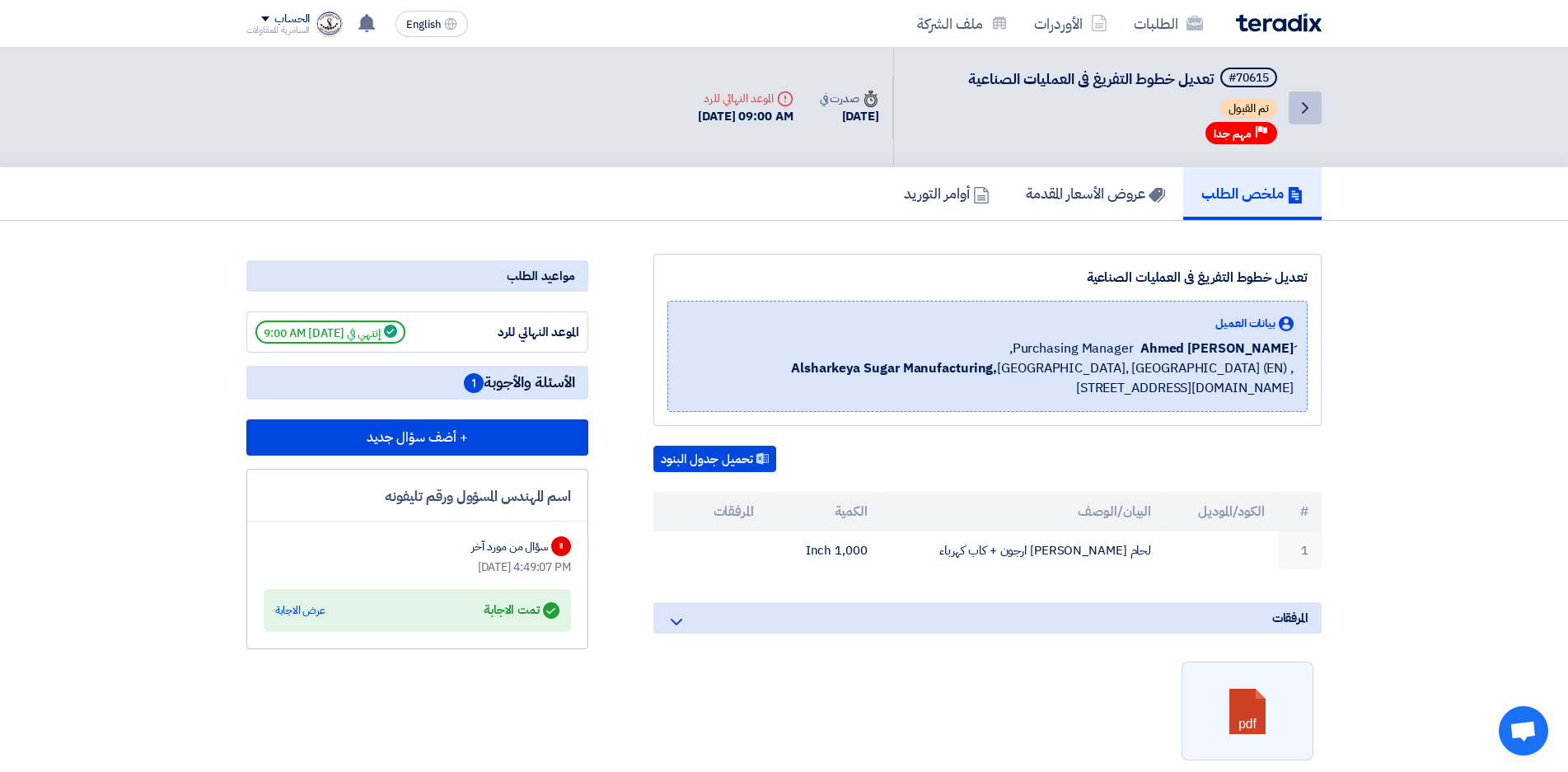
click at [1309, 107] on icon "Back" at bounding box center [1304, 107] width 20 height 20
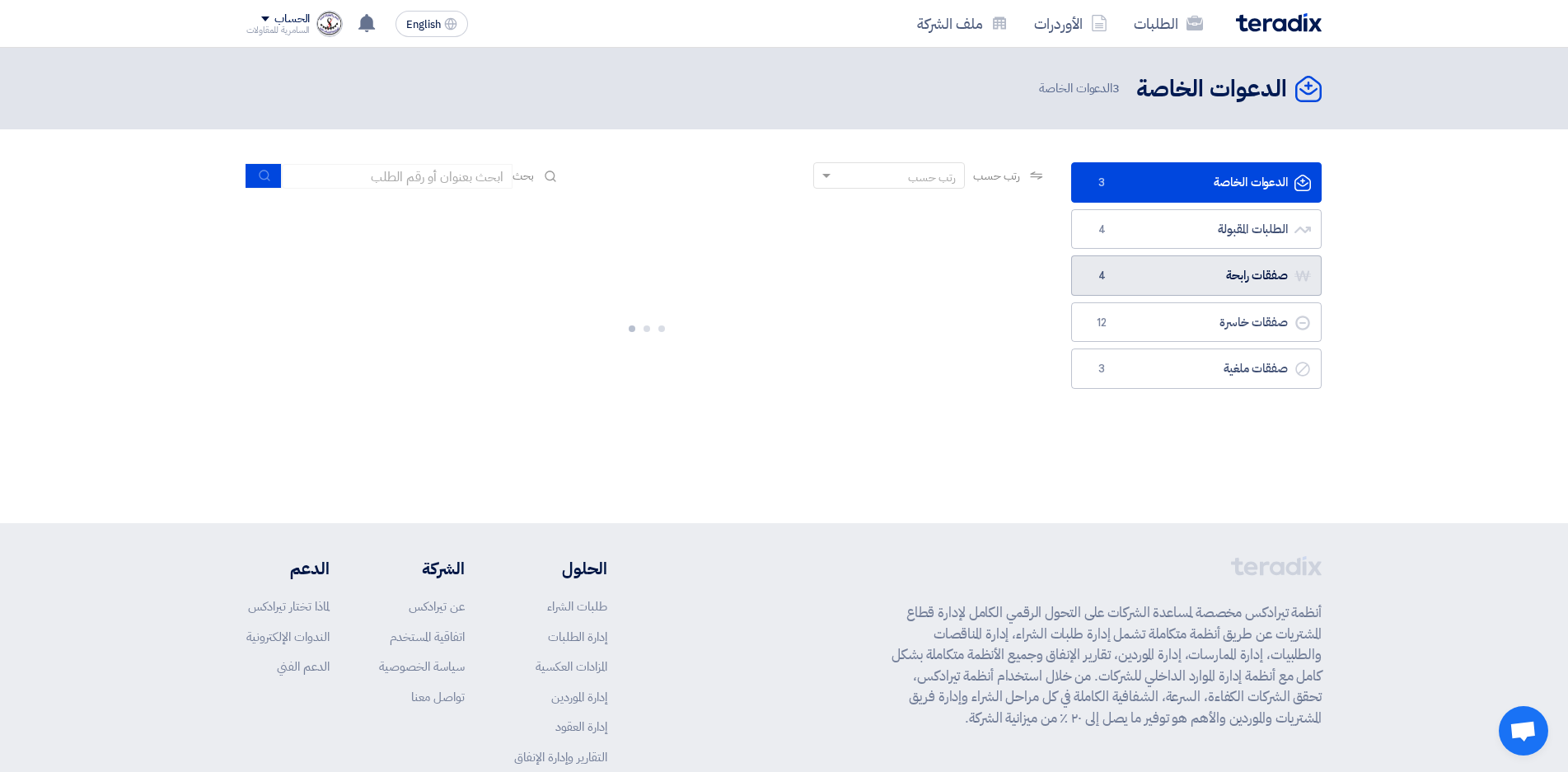
click at [1155, 288] on link "صفقات رابحة صفقات رابحة 4" at bounding box center [1197, 275] width 251 height 40
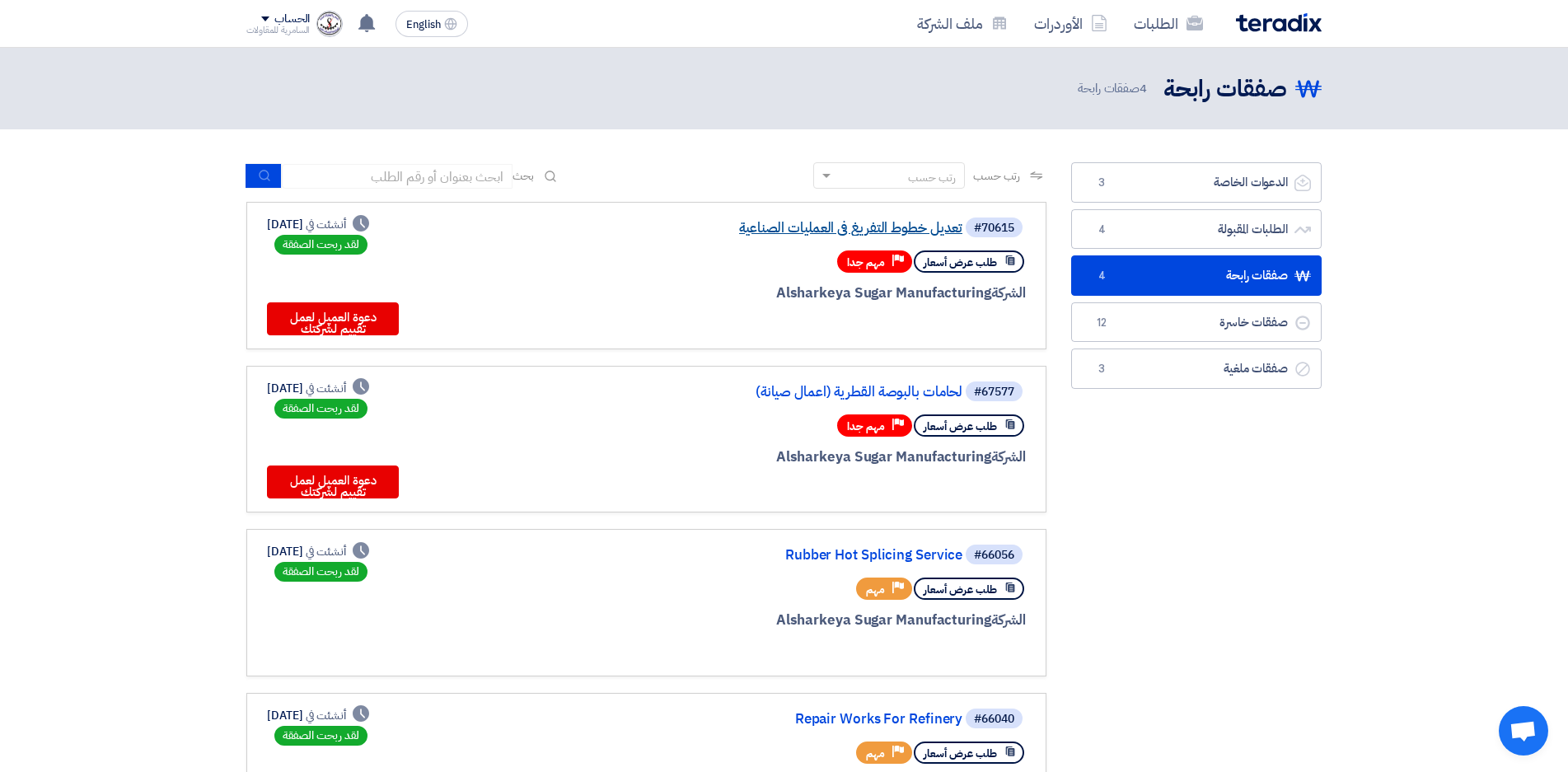
click at [837, 225] on link "تعديل خطوط التفريغ فى العمليات الصناعية" at bounding box center [798, 228] width 330 height 15
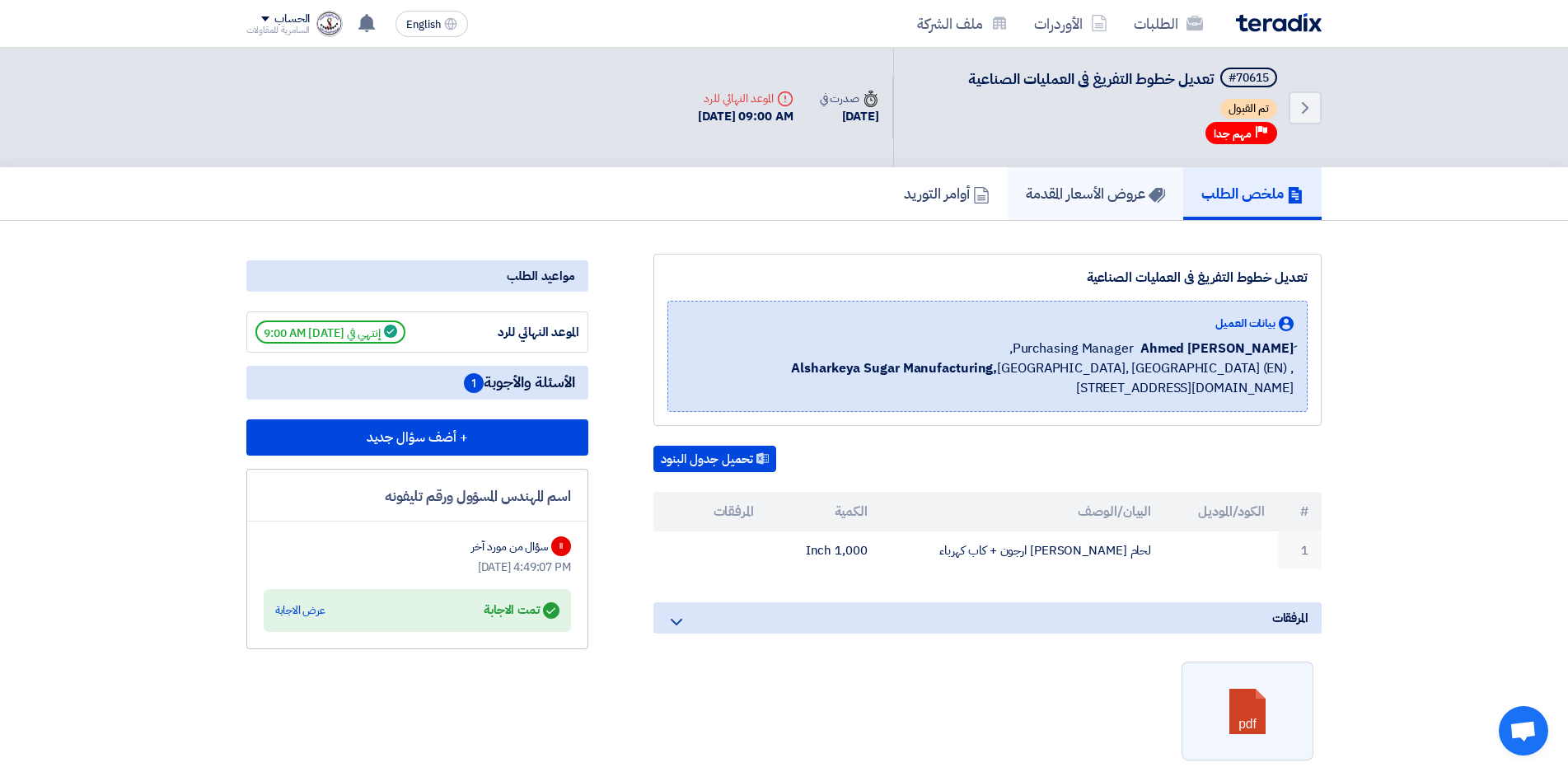
click at [1075, 191] on h5 "عروض الأسعار المقدمة" at bounding box center [1095, 193] width 139 height 19
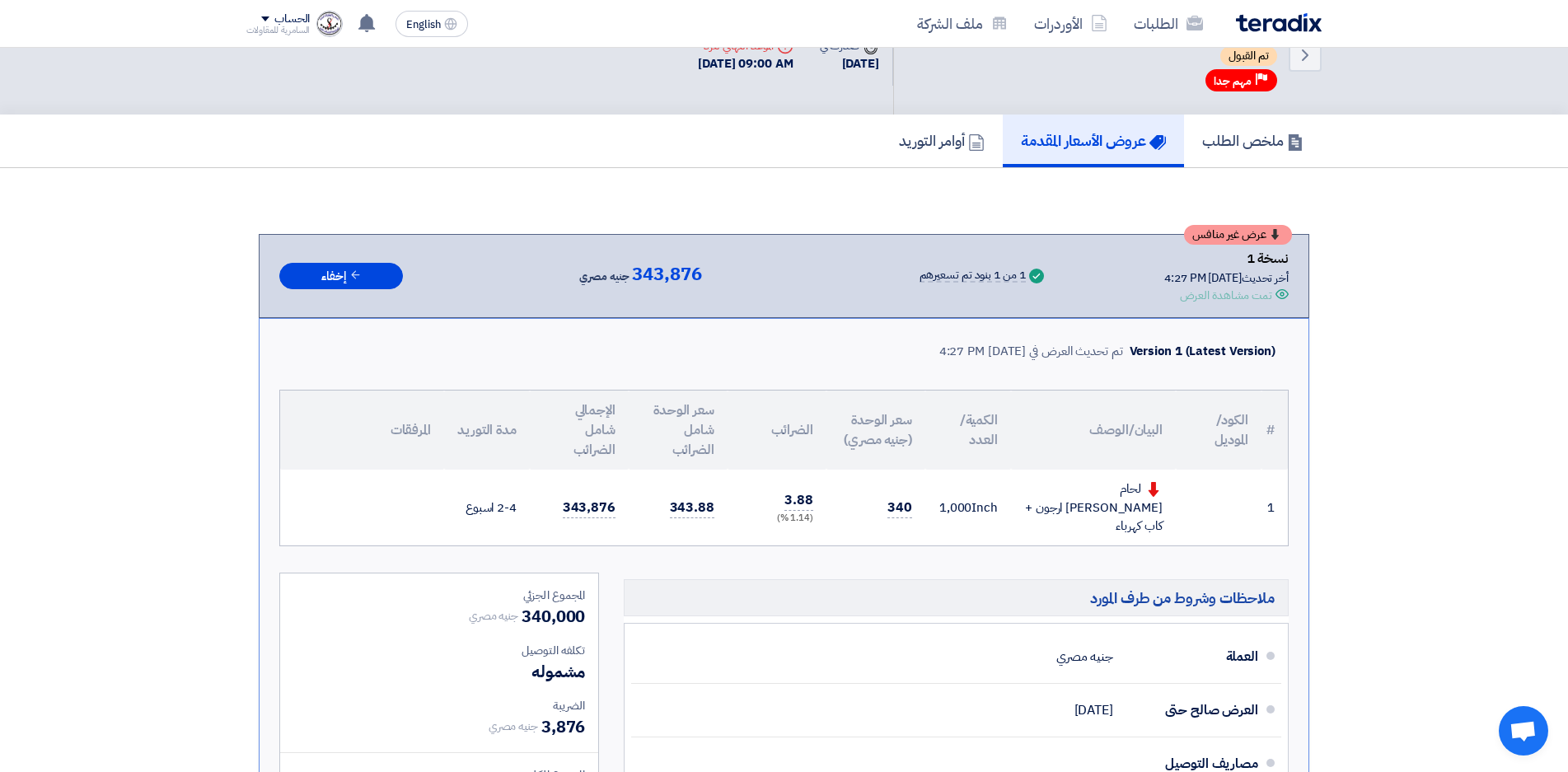
scroll to position [82, 0]
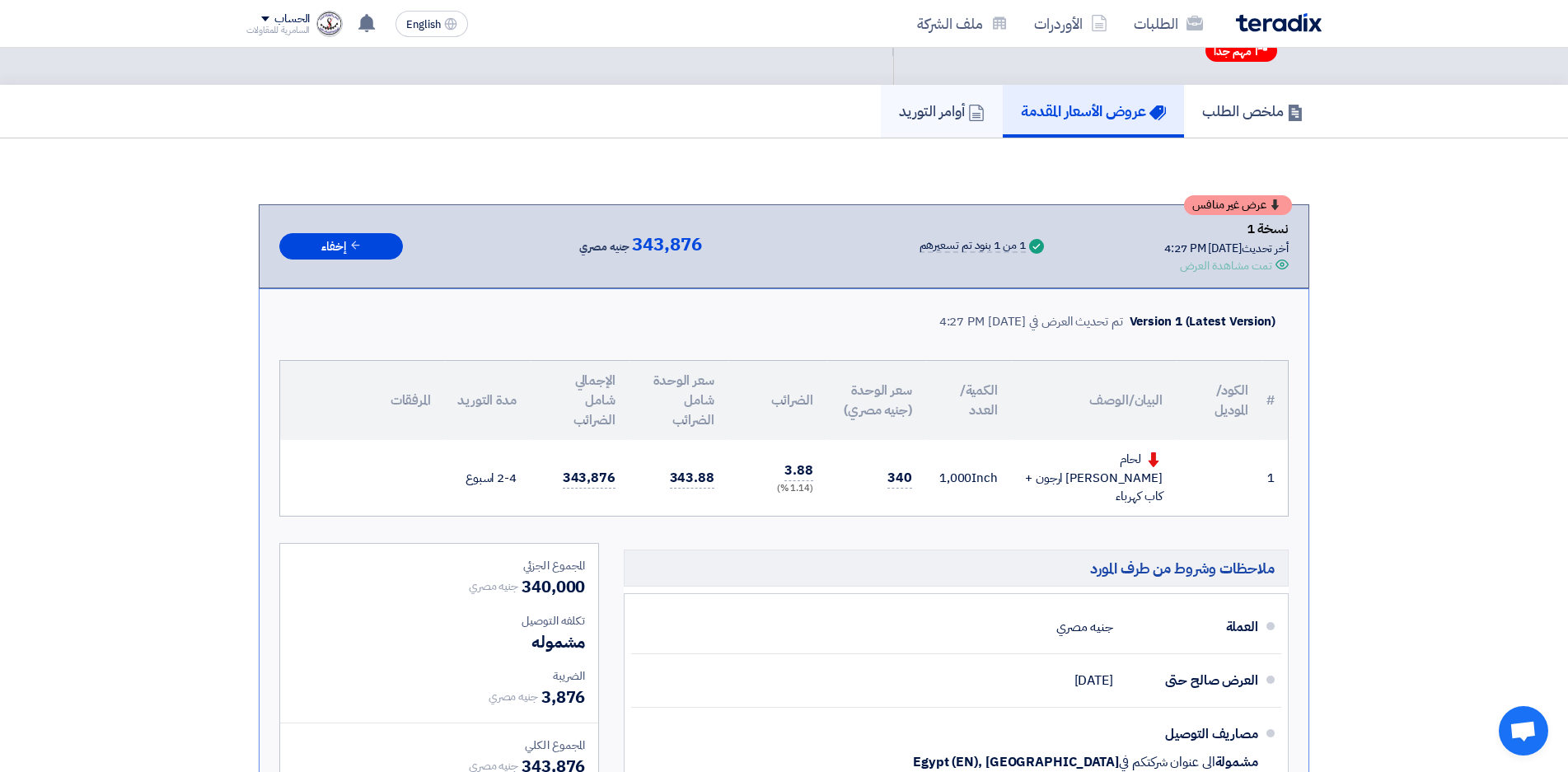
click at [928, 115] on h5 "أوامر التوريد" at bounding box center [942, 110] width 86 height 19
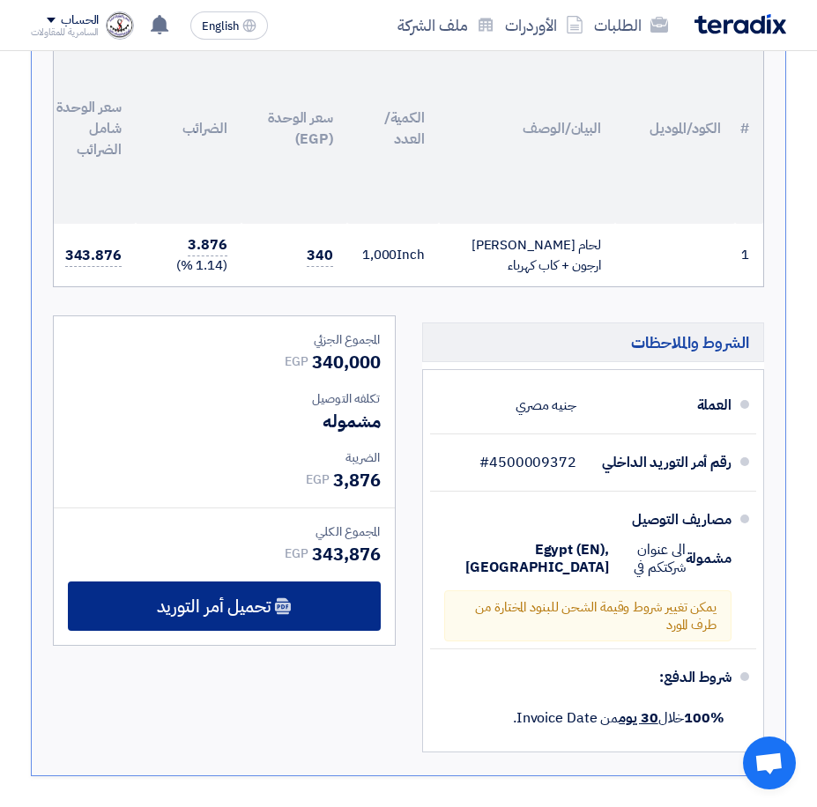
scroll to position [441, 0]
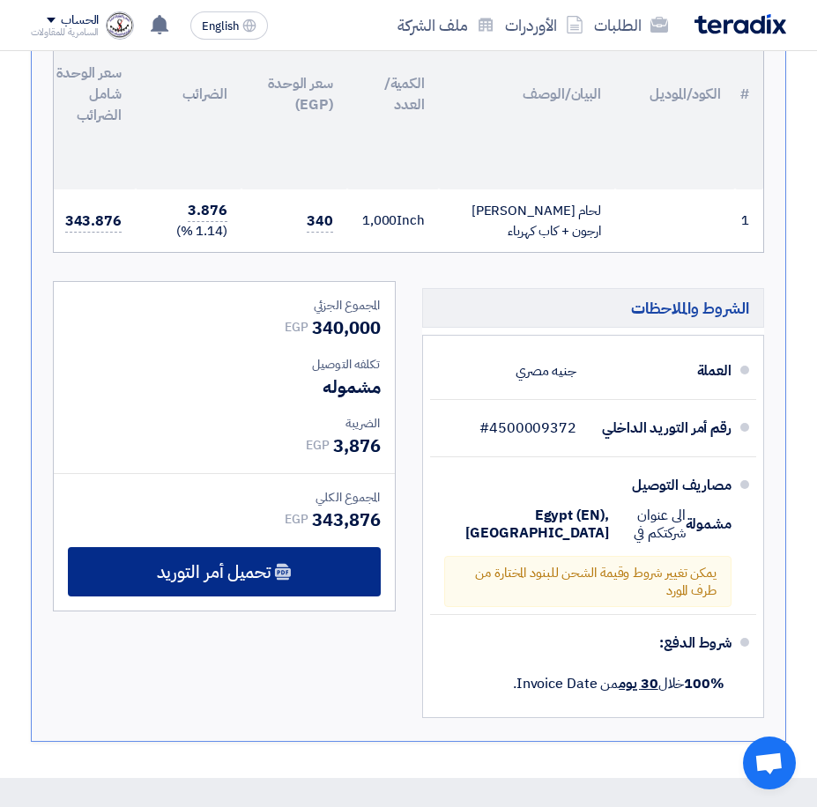
click at [241, 580] on span "تحميل أمر التوريد" at bounding box center [214, 572] width 114 height 16
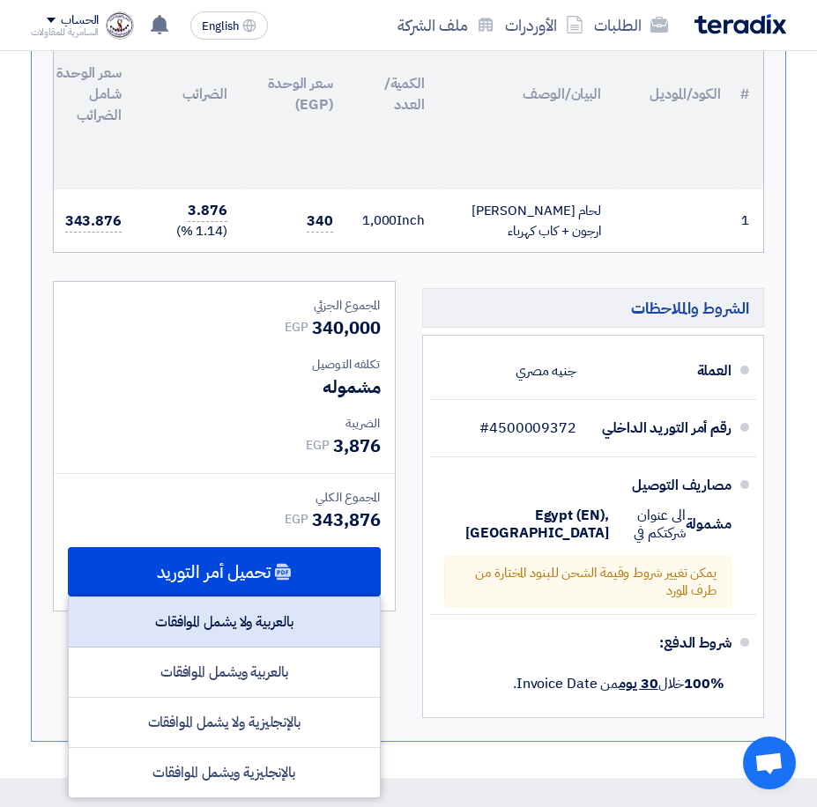
click at [308, 642] on div "بالعربية ولا يشمل الموافقات" at bounding box center [224, 623] width 311 height 50
